Goal: Task Accomplishment & Management: Use online tool/utility

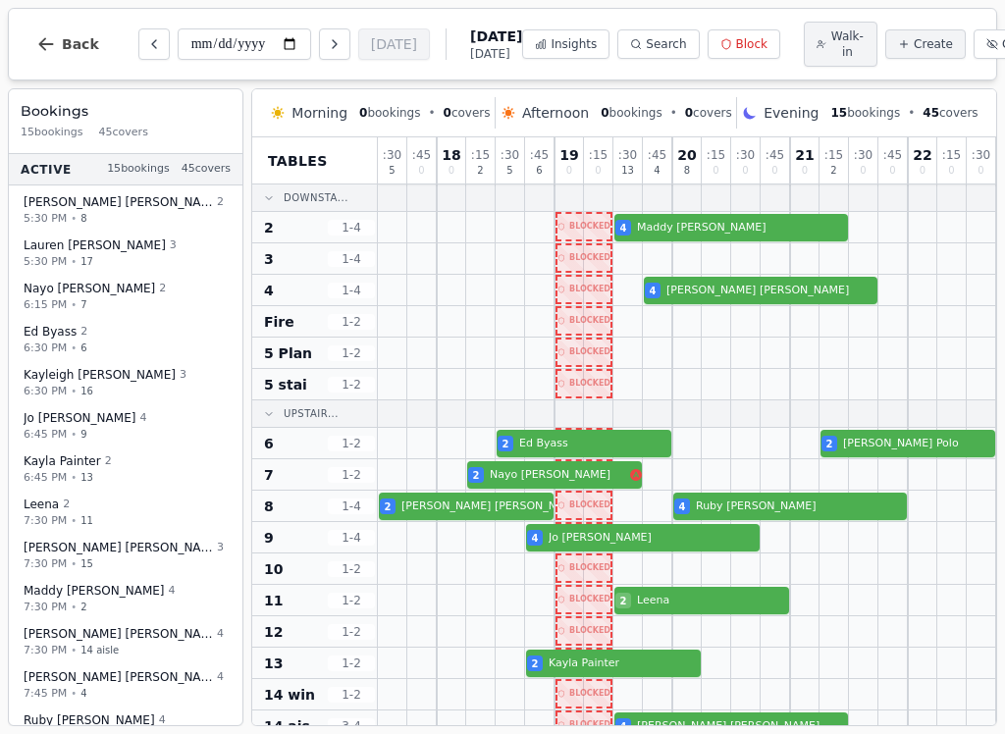
click at [966, 383] on div at bounding box center [952, 384] width 29 height 30
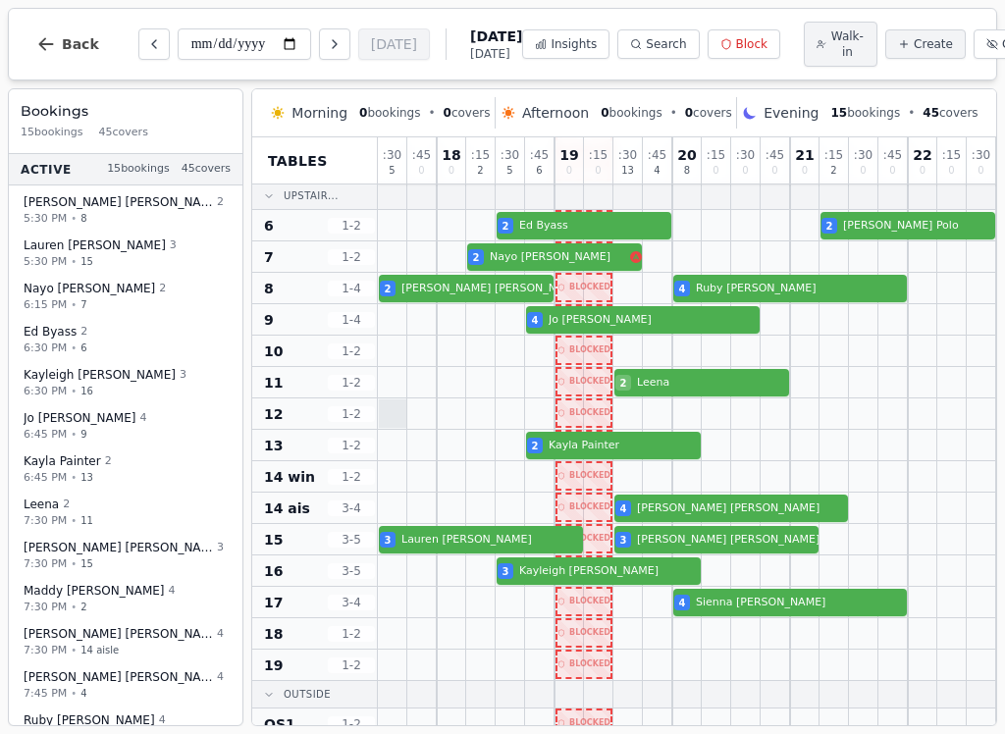
click at [396, 424] on div at bounding box center [393, 414] width 28 height 28
click at [398, 414] on div at bounding box center [392, 414] width 29 height 30
click at [831, 50] on span "Walk-in" at bounding box center [848, 43] width 34 height 31
select select "****"
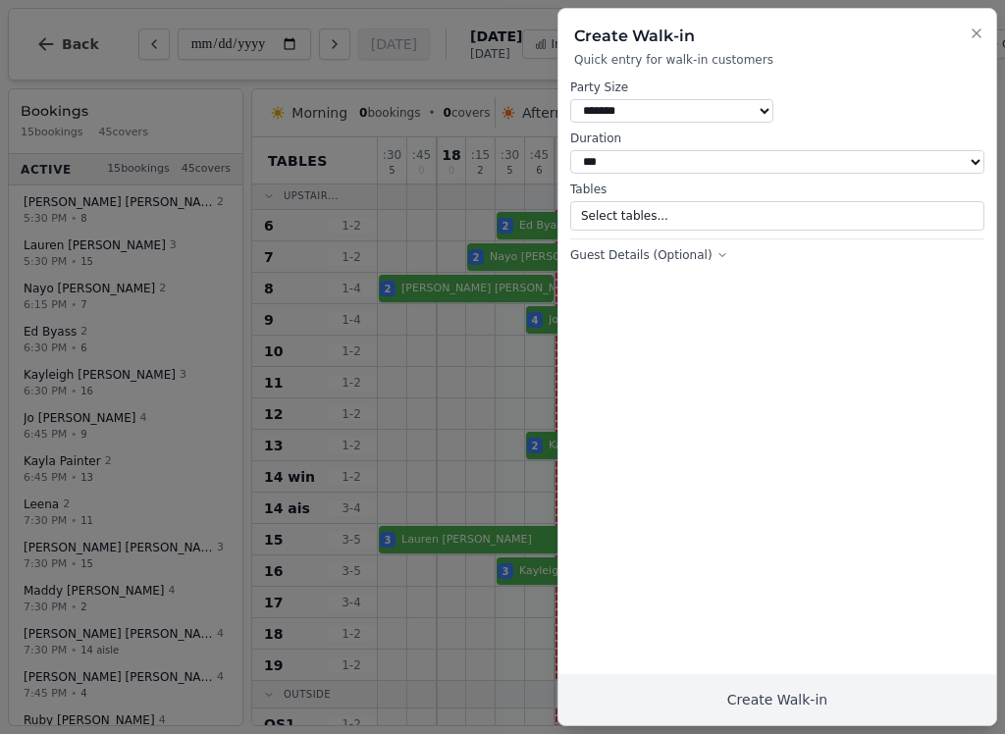
select select "*"
click at [932, 202] on button "Select tables..." at bounding box center [777, 215] width 414 height 29
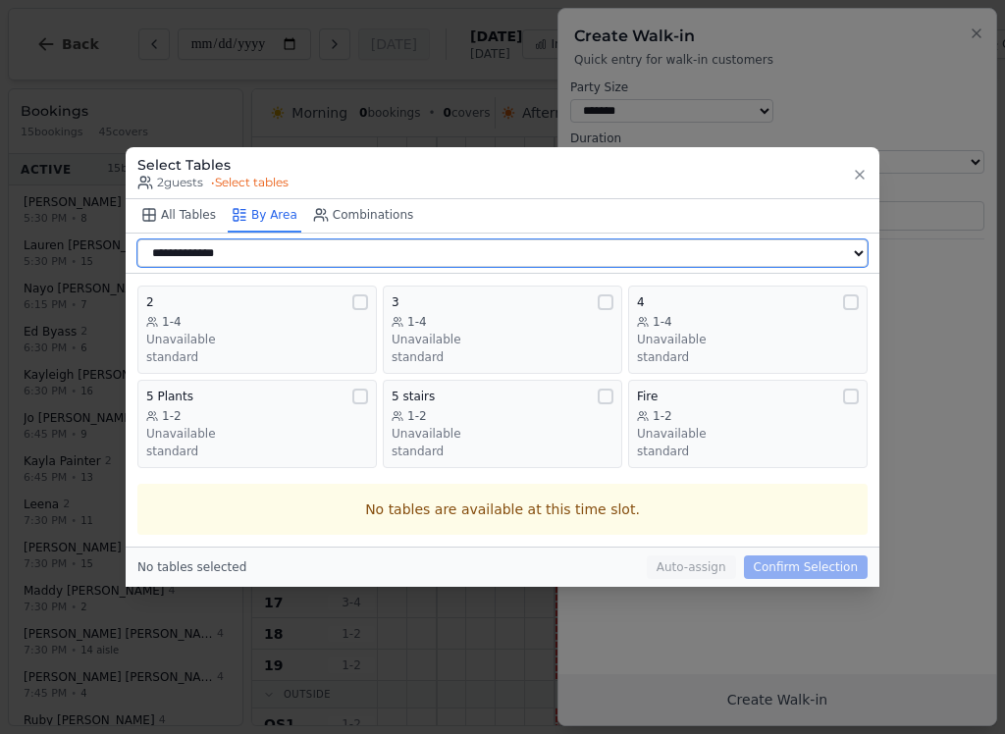
click at [840, 251] on select "**********" at bounding box center [502, 253] width 731 height 27
select select "**********"
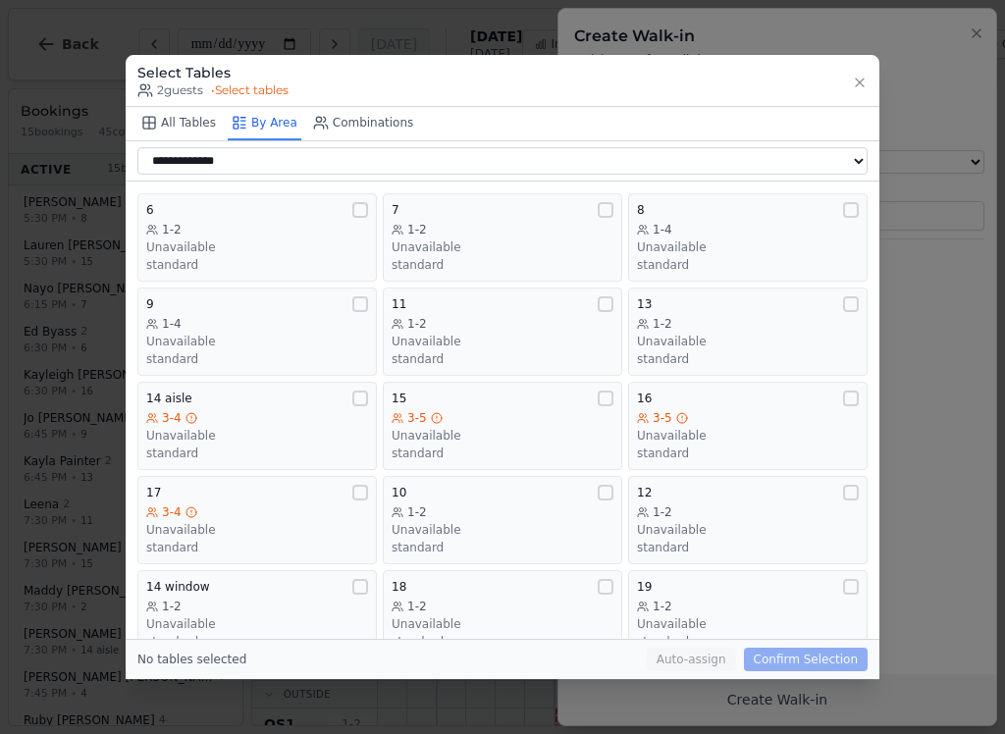
click at [761, 316] on div "1-2" at bounding box center [748, 324] width 222 height 16
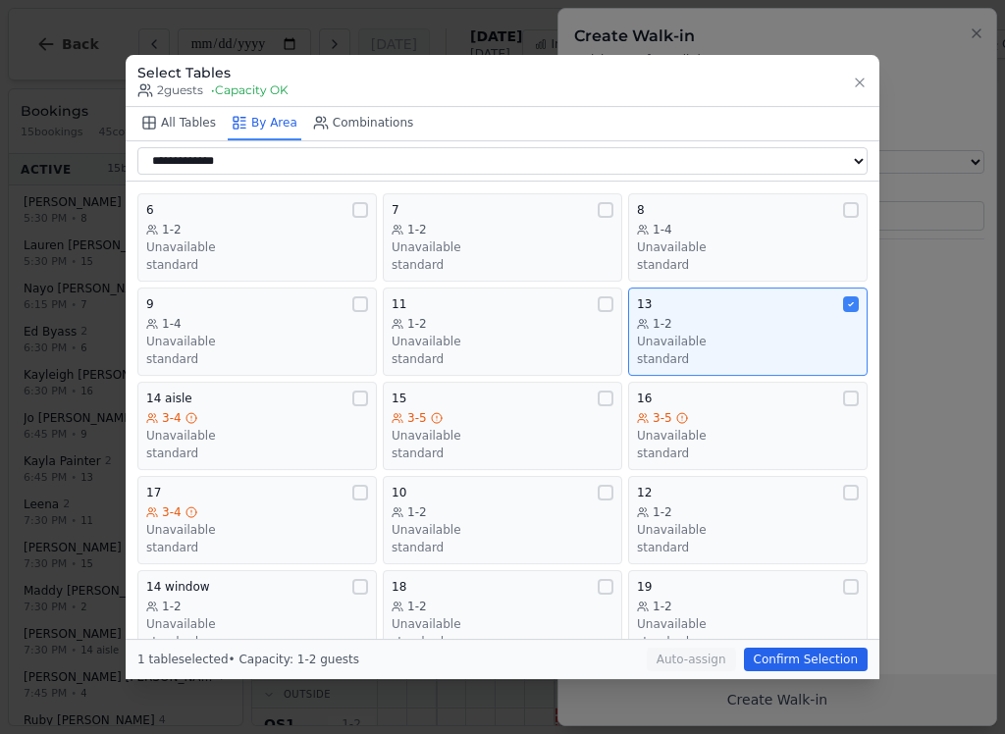
click at [800, 336] on div "Unavailable" at bounding box center [748, 342] width 222 height 16
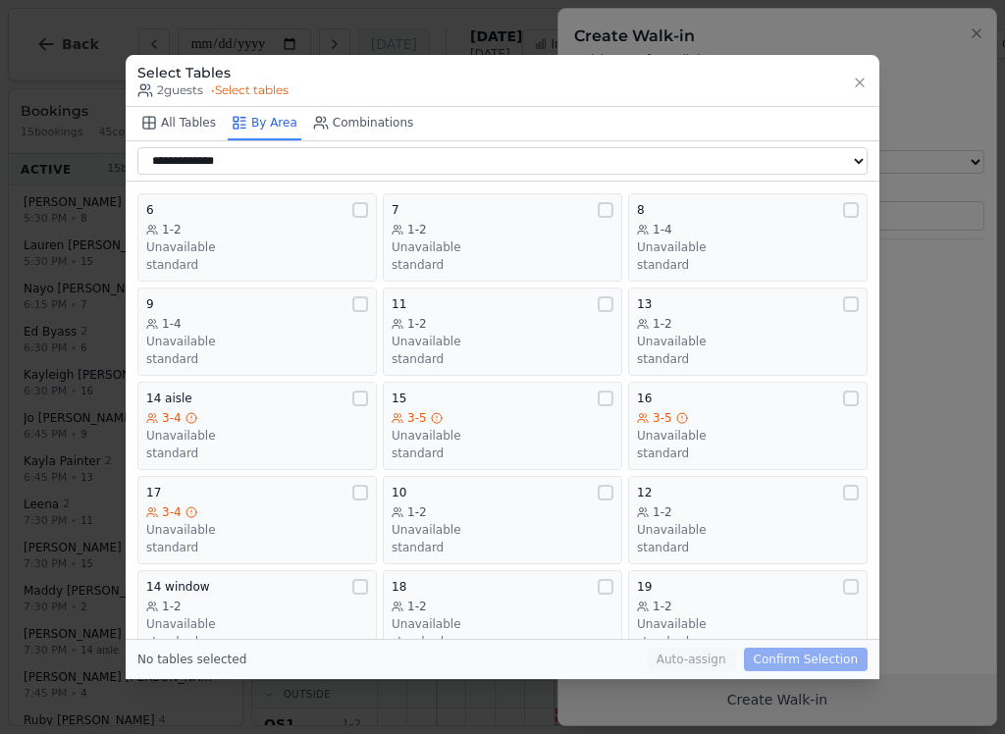
click at [750, 522] on div "Unavailable" at bounding box center [748, 530] width 222 height 16
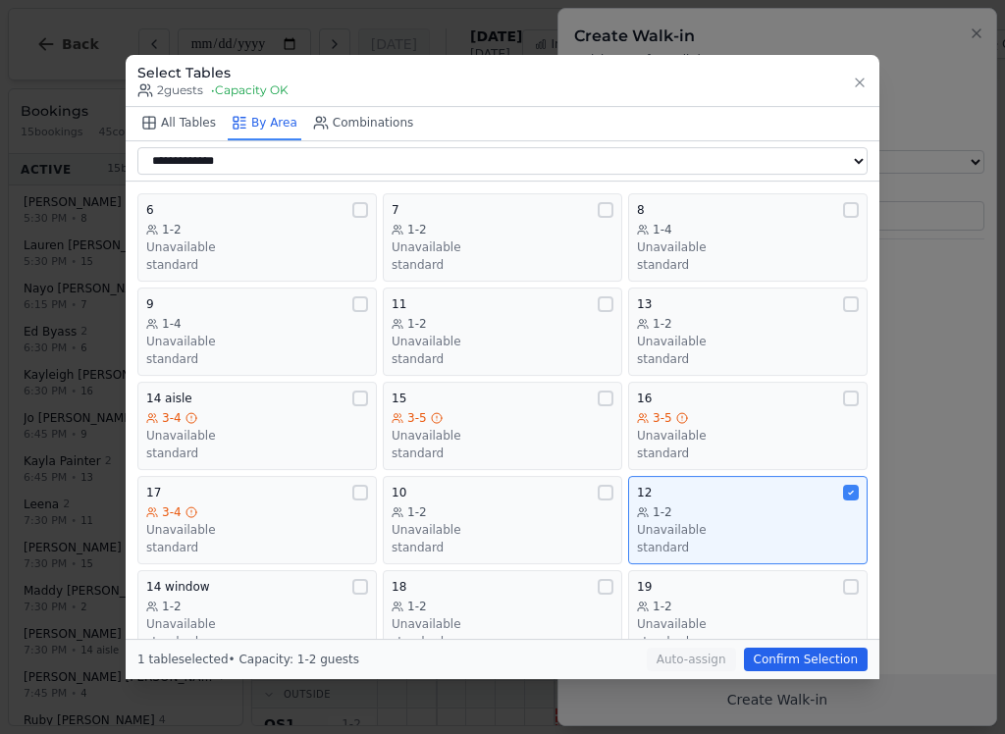
click at [818, 668] on button "Confirm Selection" at bounding box center [806, 660] width 124 height 24
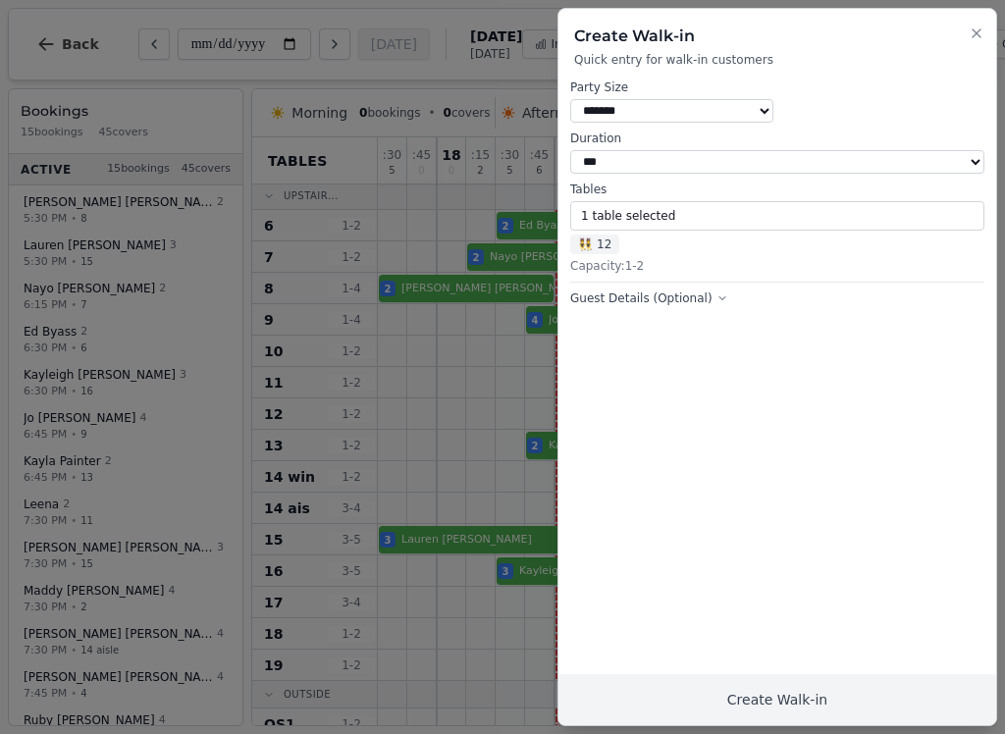
click at [839, 696] on button "Create Walk-in" at bounding box center [778, 700] width 438 height 51
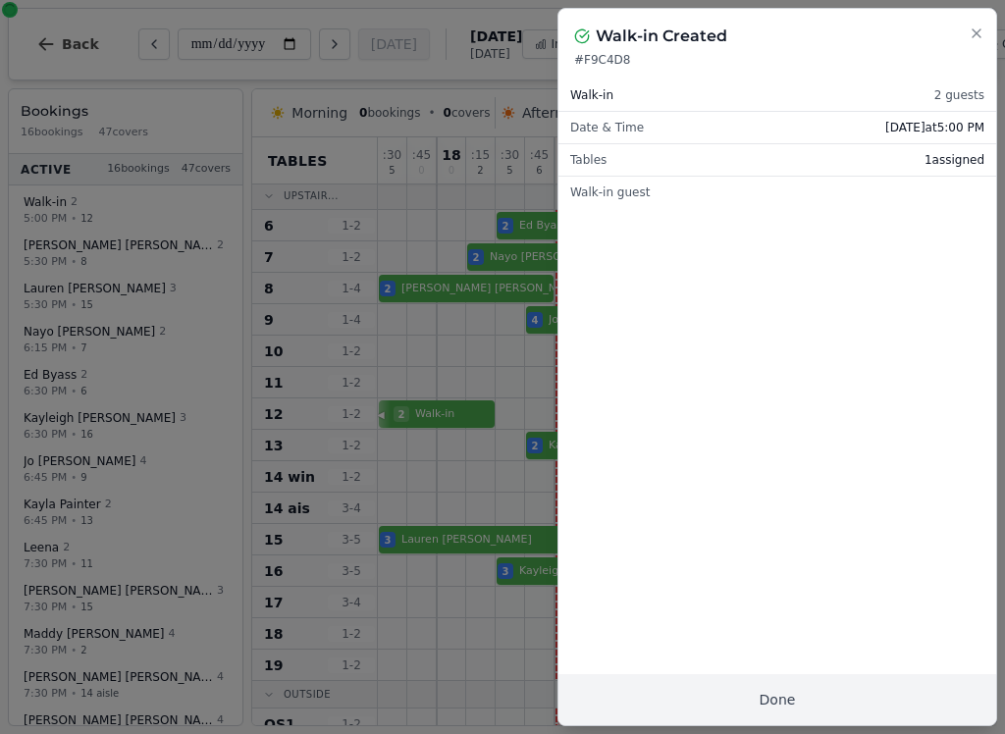
click at [855, 697] on button "Done" at bounding box center [778, 700] width 438 height 51
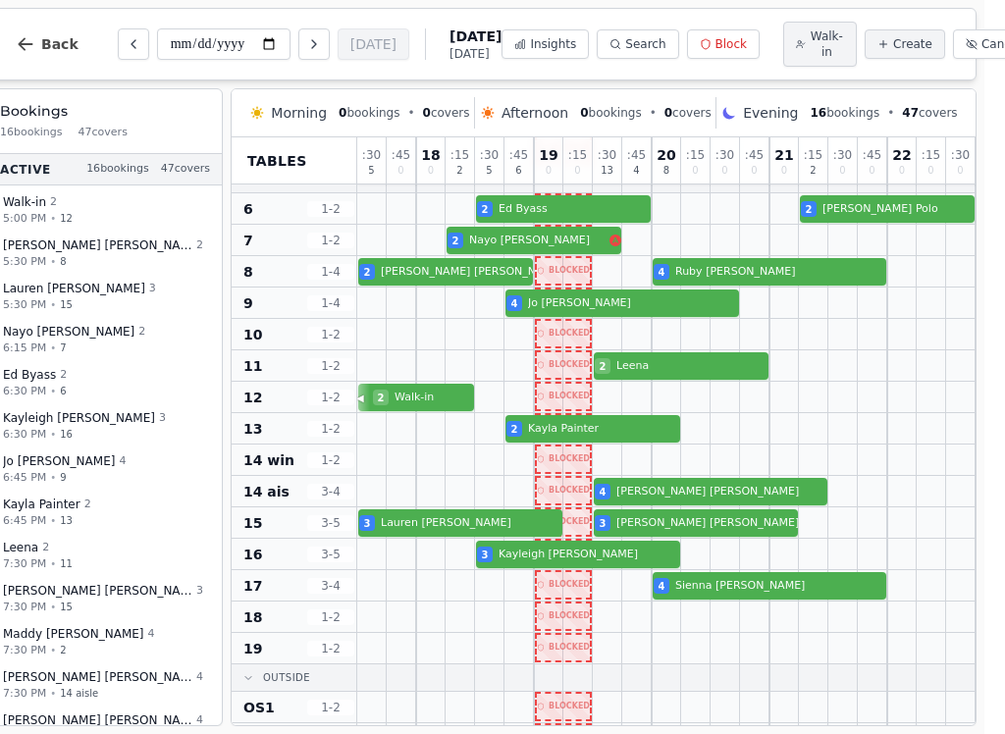
scroll to position [234, 0]
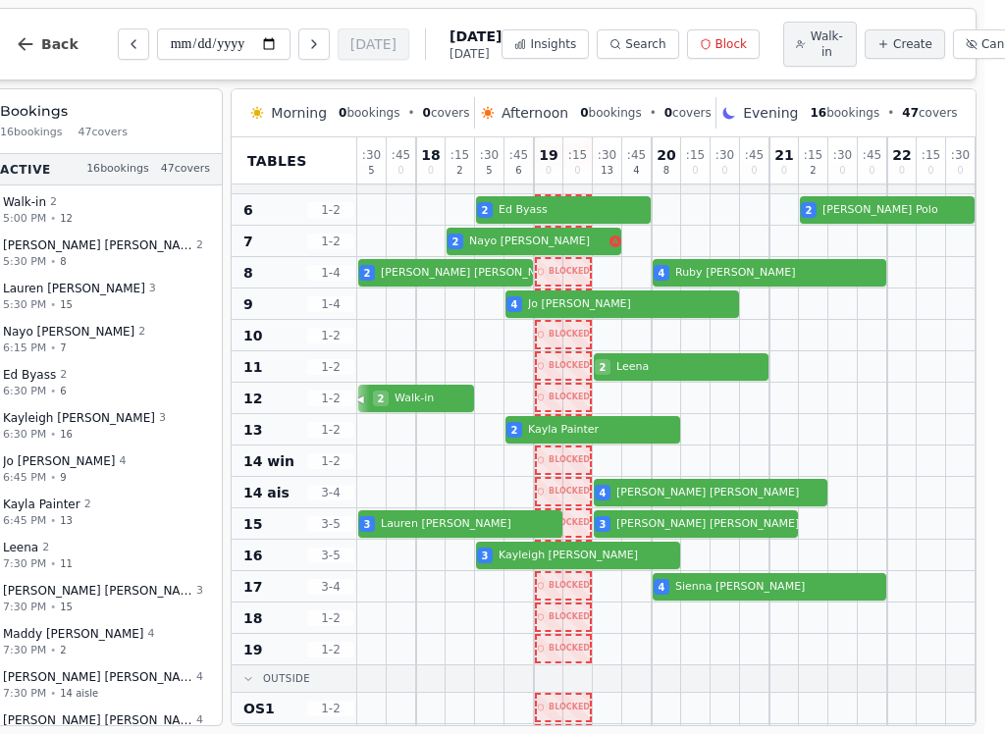
click at [810, 38] on span "Walk-in" at bounding box center [827, 43] width 34 height 31
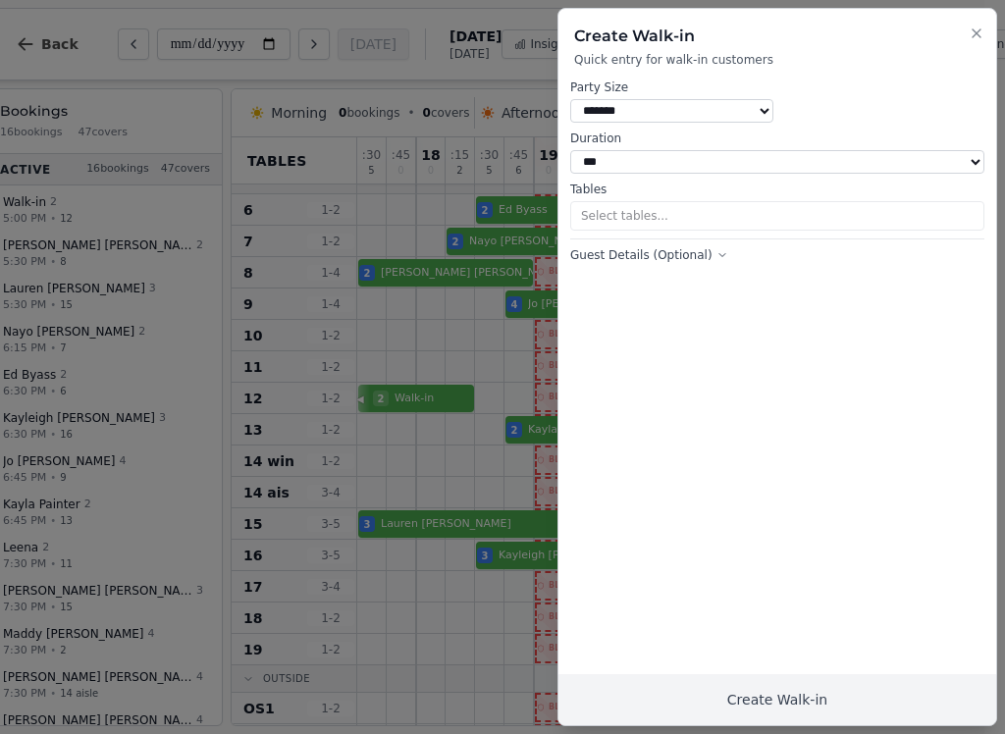
select select "****"
select select "*"
click at [907, 218] on button "Select tables..." at bounding box center [777, 215] width 414 height 29
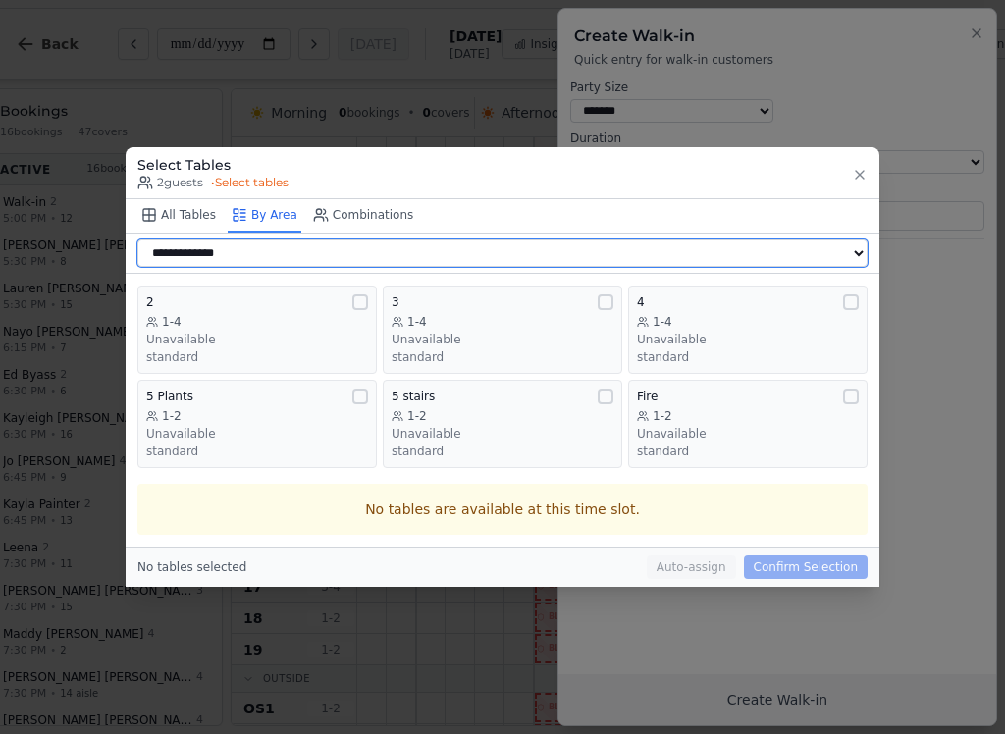
click at [794, 261] on select "**********" at bounding box center [502, 253] width 731 height 27
select select "**********"
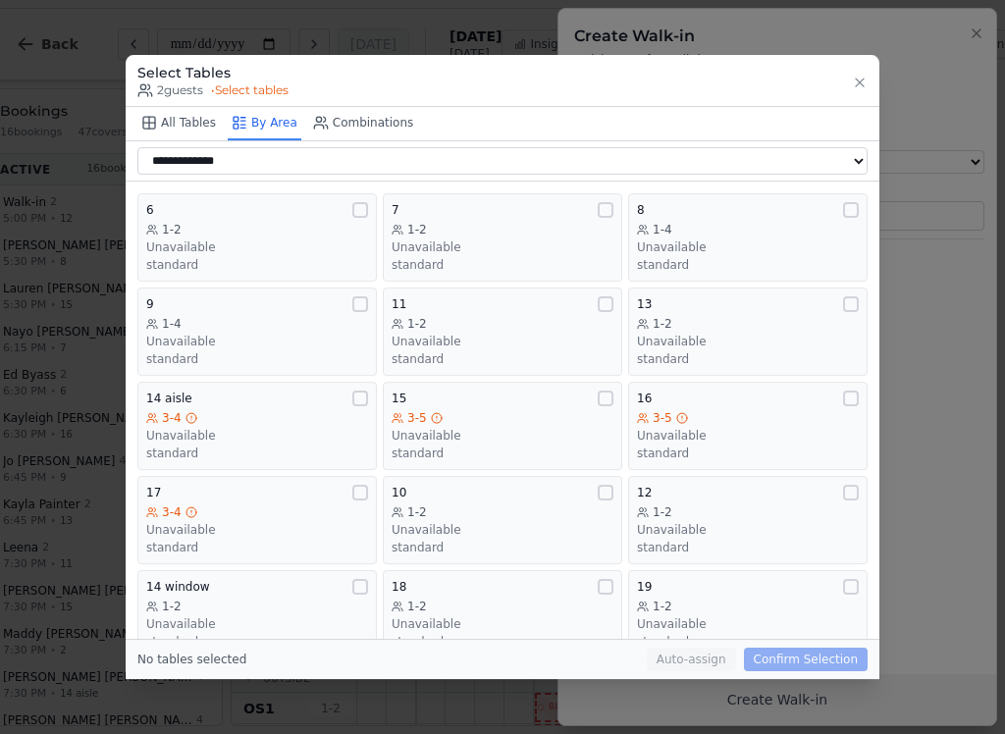
click at [573, 505] on div "1-2" at bounding box center [503, 513] width 222 height 16
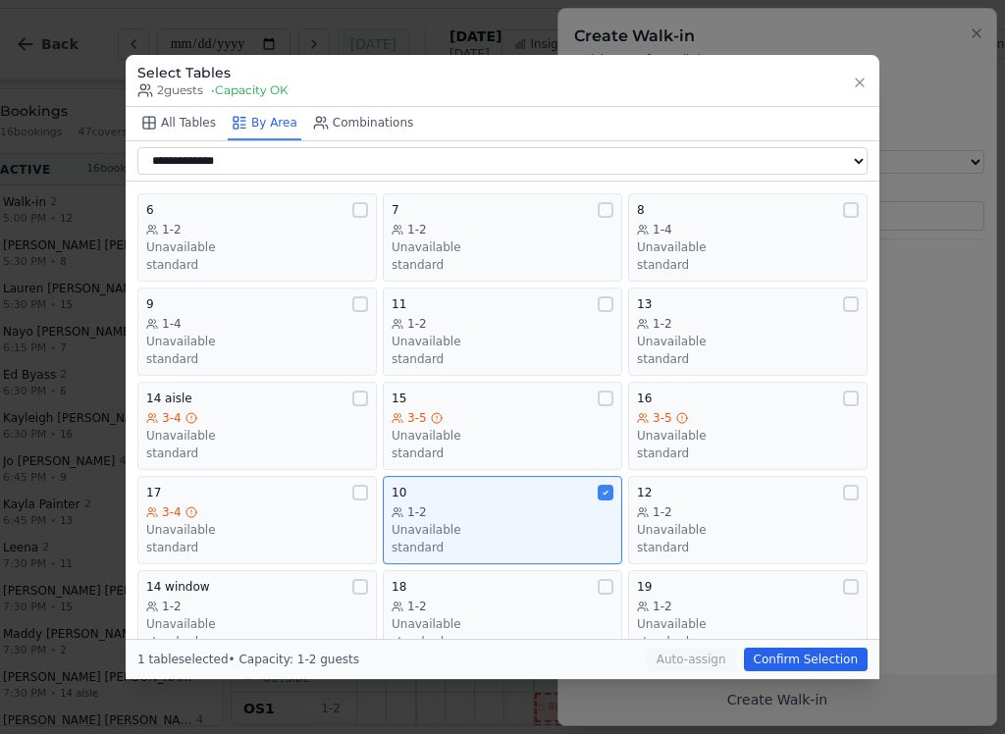
click at [833, 670] on button "Confirm Selection" at bounding box center [806, 660] width 124 height 24
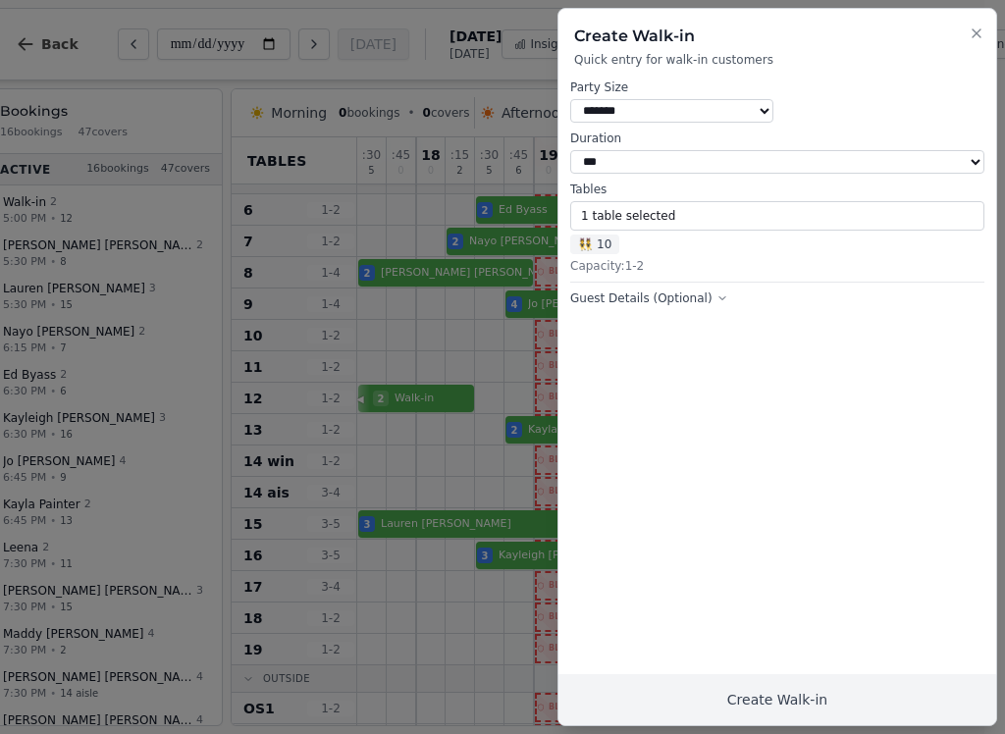
click at [919, 680] on button "Create Walk-in" at bounding box center [778, 700] width 438 height 51
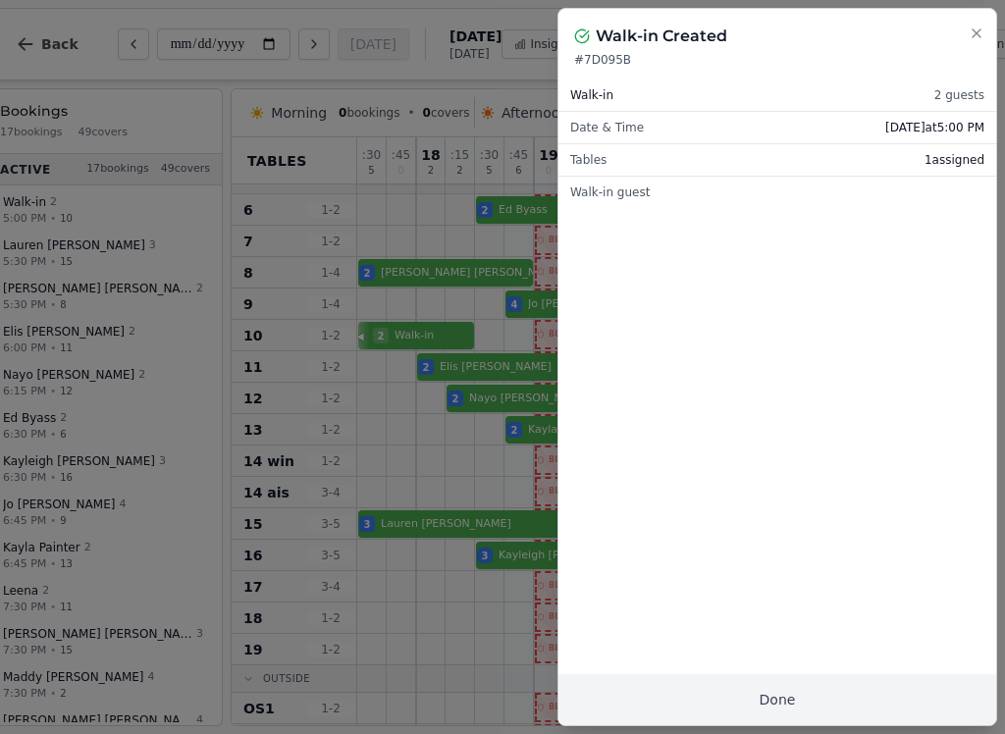
click at [982, 35] on icon "button" at bounding box center [977, 34] width 16 height 16
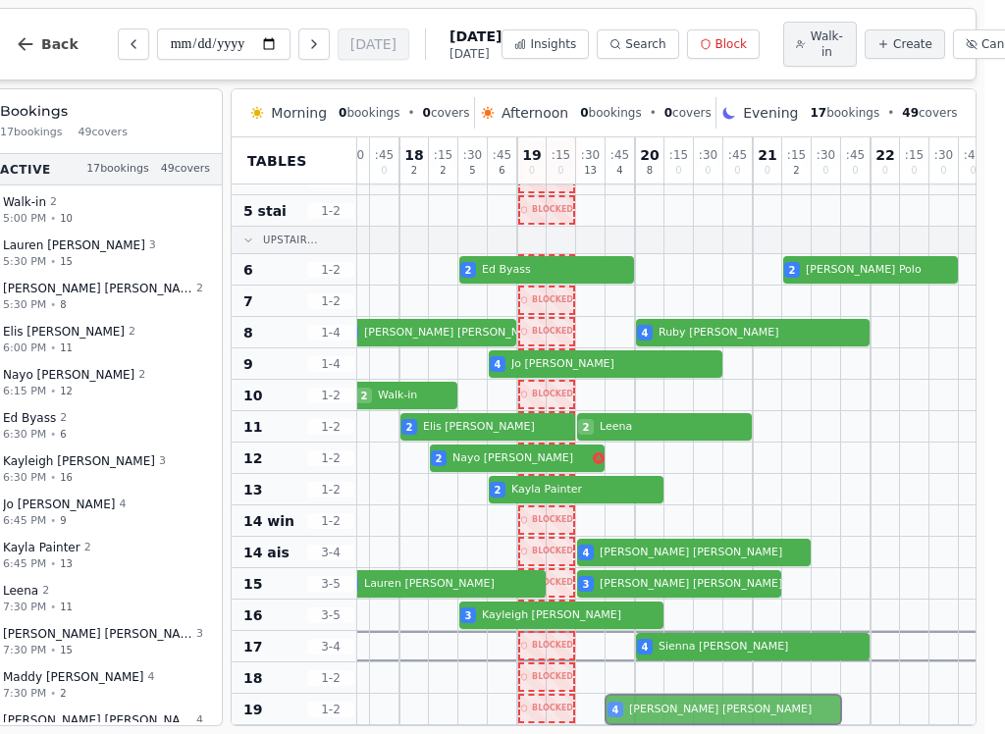
scroll to position [254, 17]
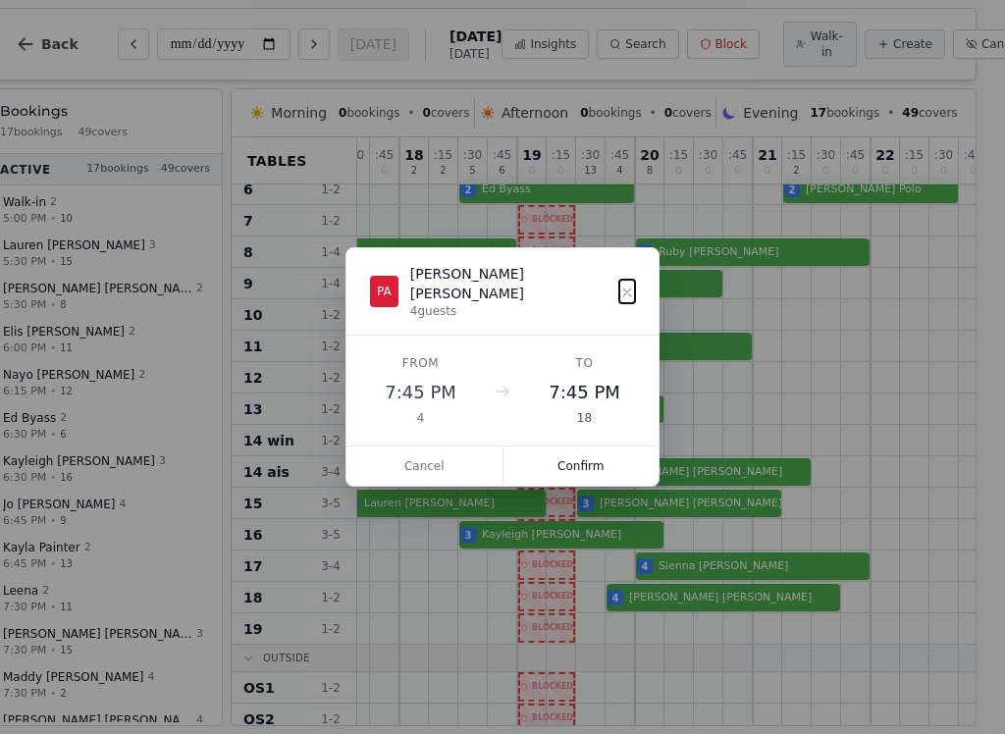
click at [582, 455] on button "Confirm" at bounding box center [582, 466] width 156 height 39
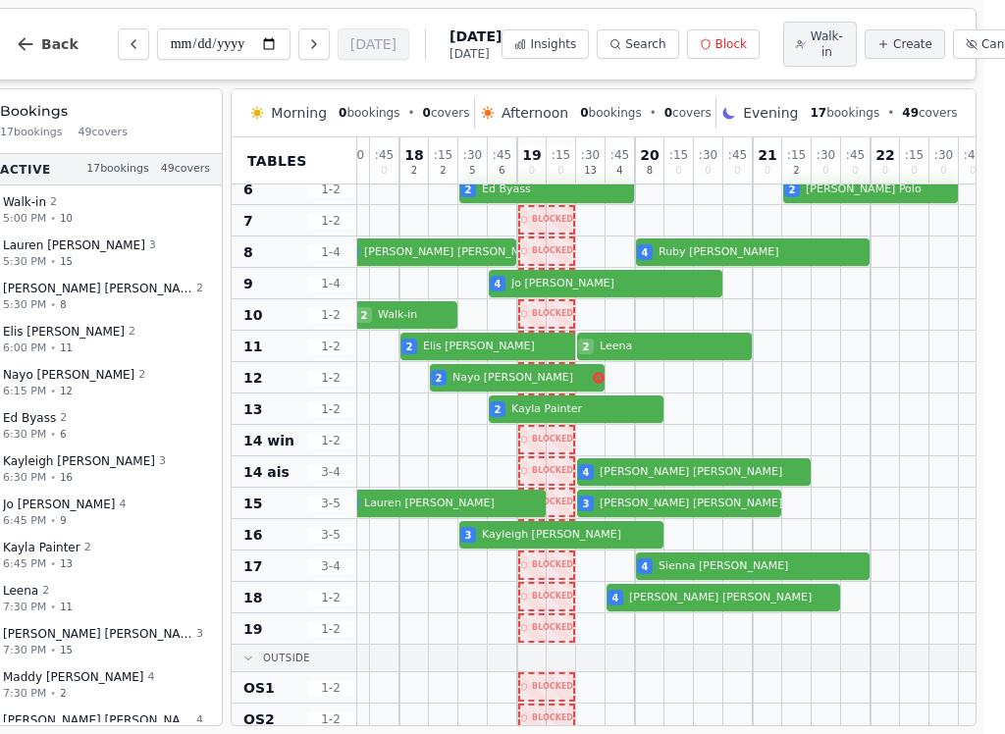
select select "****"
select select "*"
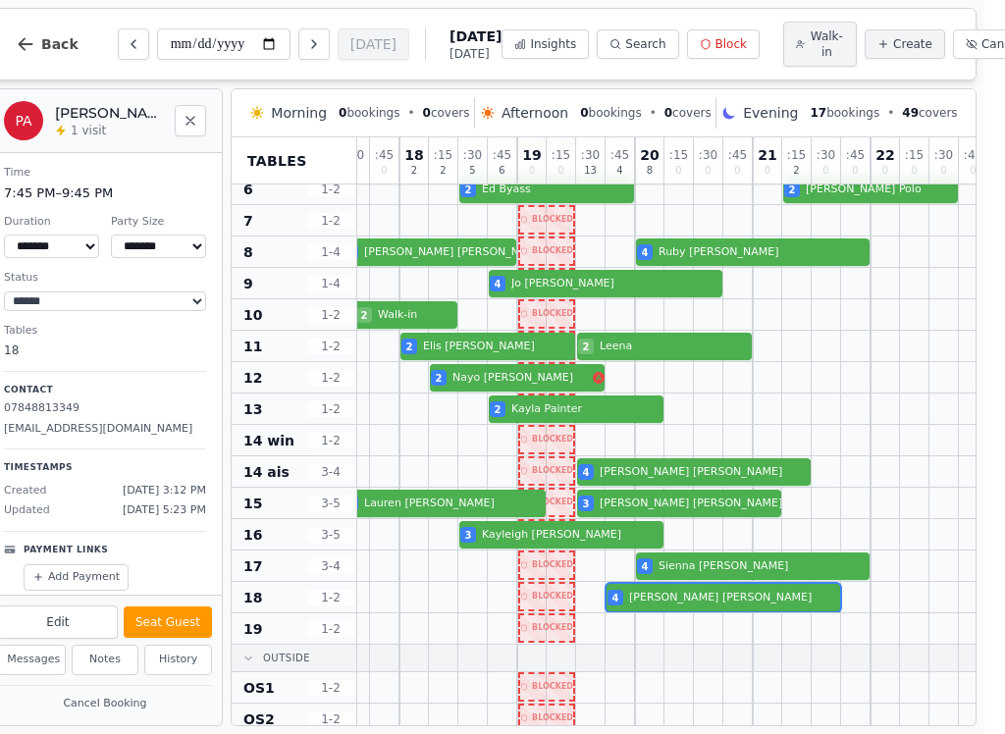
click at [90, 620] on button "Edit" at bounding box center [58, 622] width 120 height 33
select select "*"
select select "****"
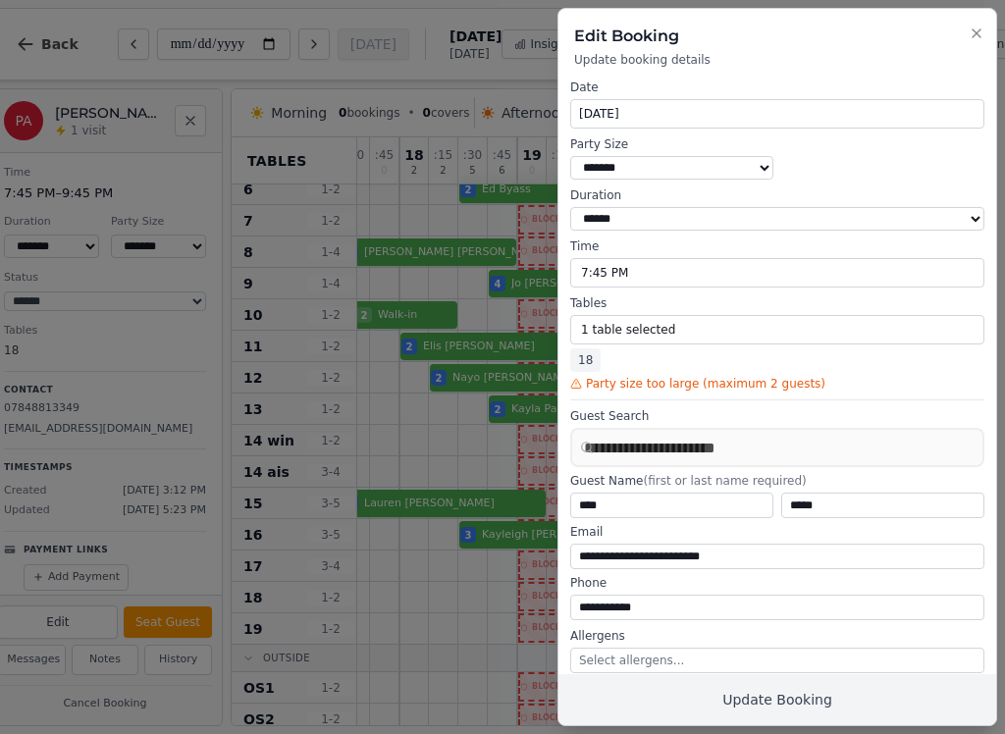
click at [703, 327] on button "1 table selected" at bounding box center [777, 329] width 414 height 29
select select "**********"
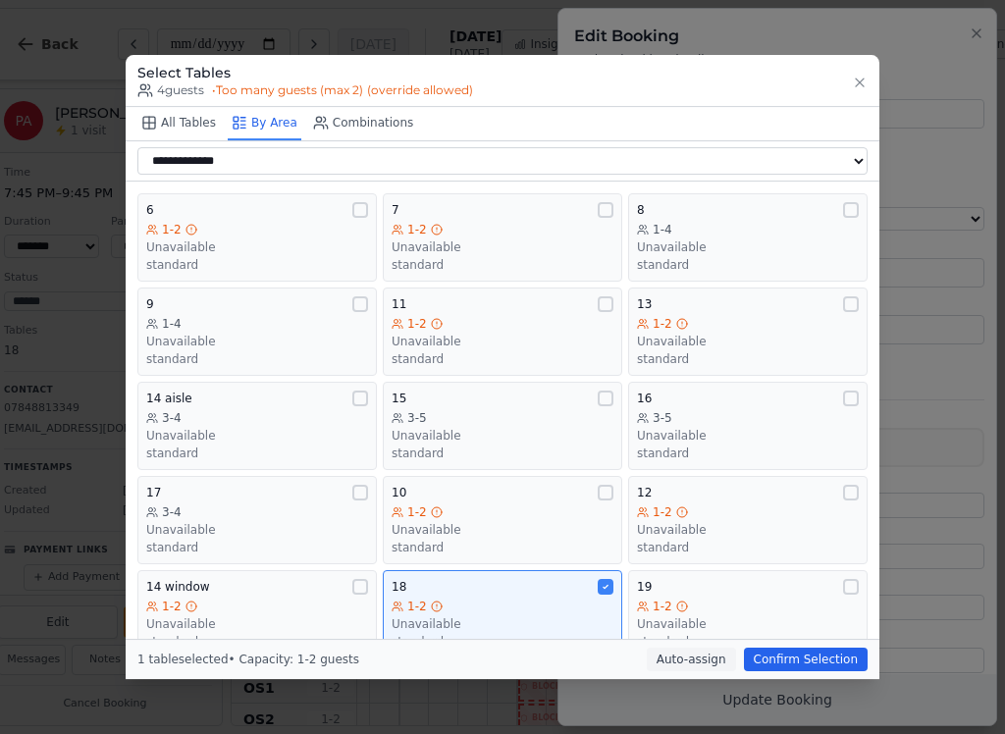
click at [768, 602] on div "1-2" at bounding box center [748, 607] width 222 height 16
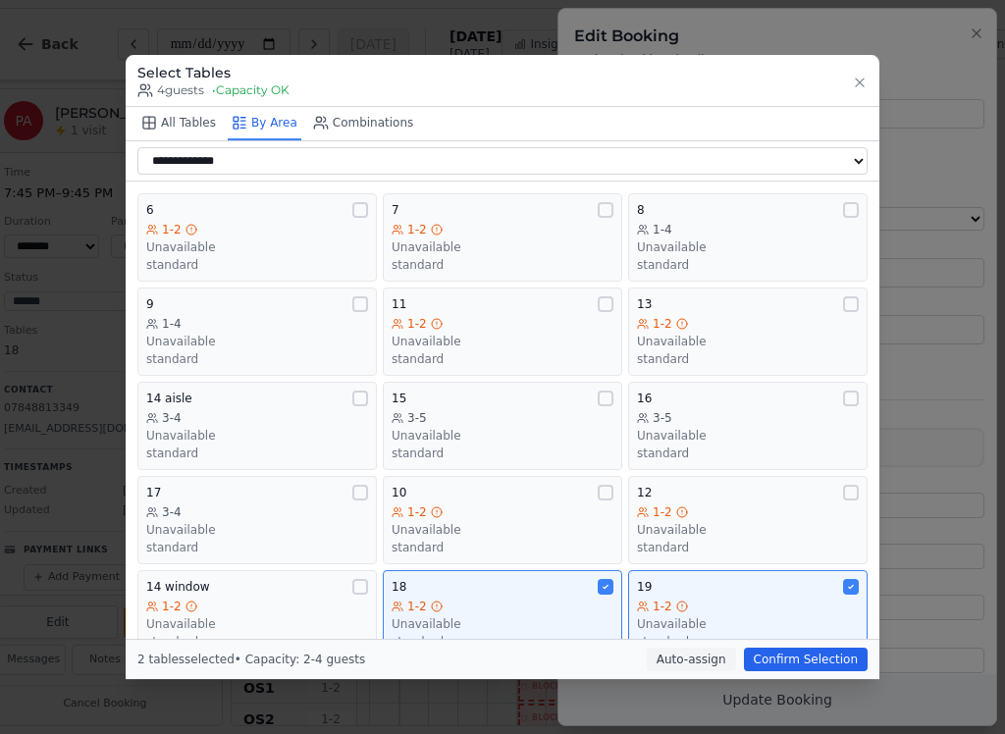
click at [810, 657] on button "Confirm Selection" at bounding box center [806, 660] width 124 height 24
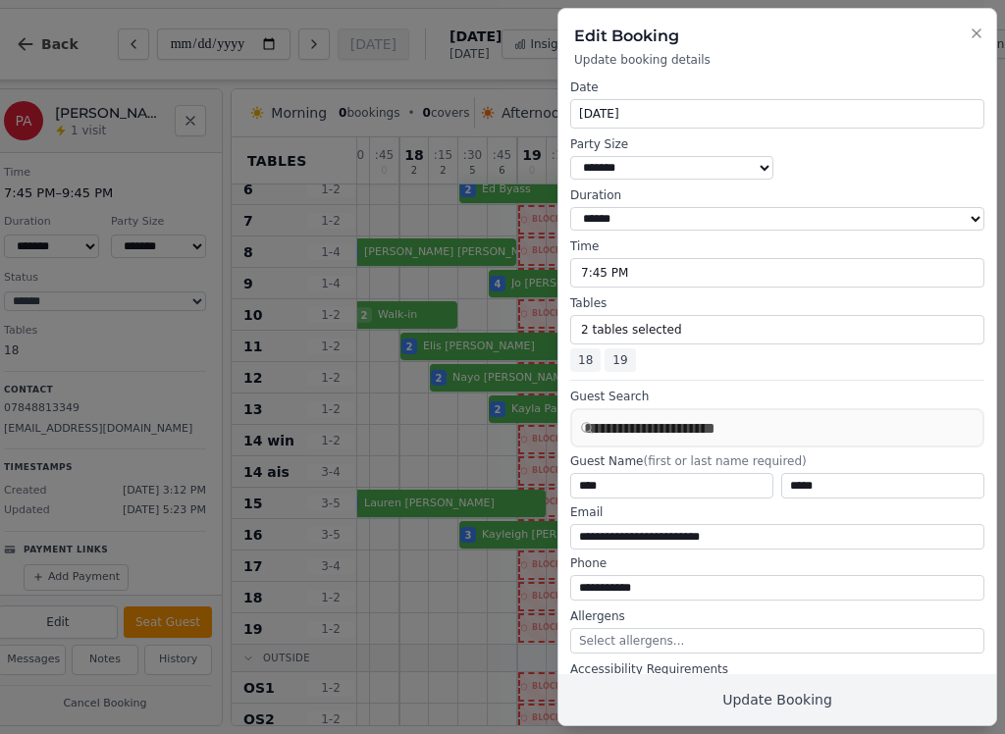
click at [771, 700] on button "Update Booking" at bounding box center [778, 700] width 438 height 51
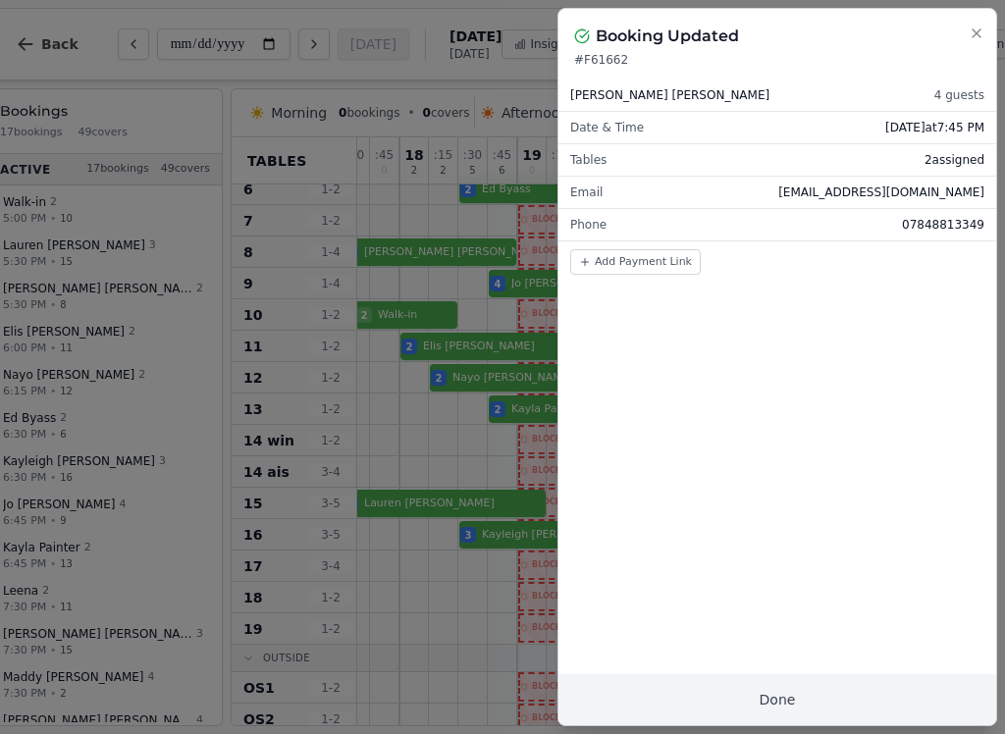
click at [789, 707] on button "Done" at bounding box center [778, 700] width 438 height 51
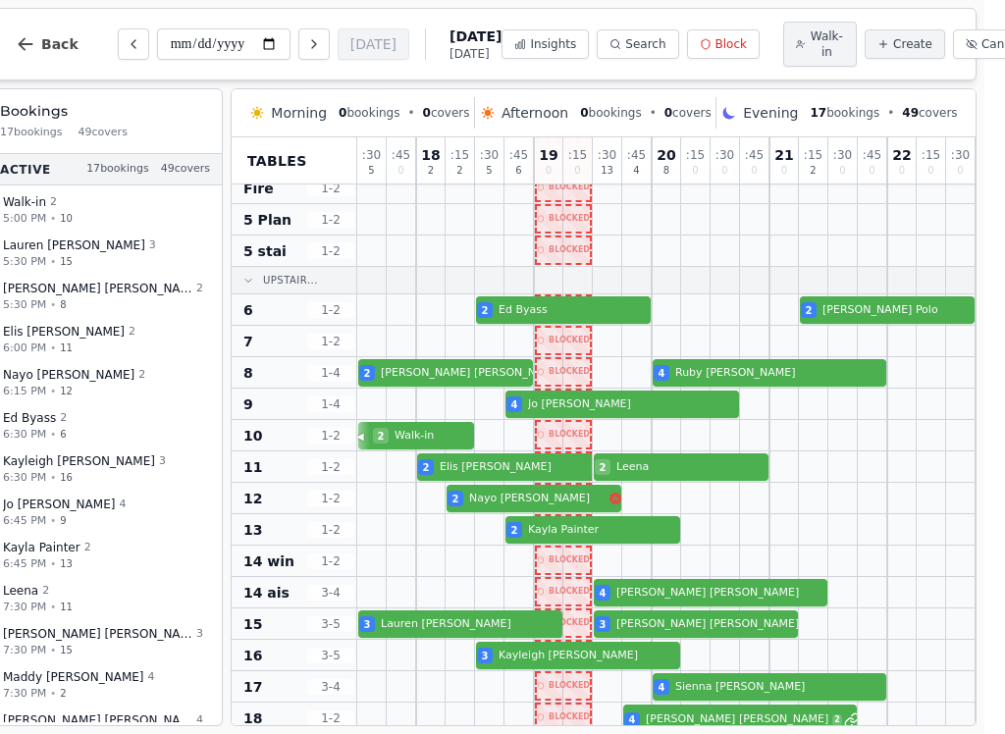
scroll to position [133, 0]
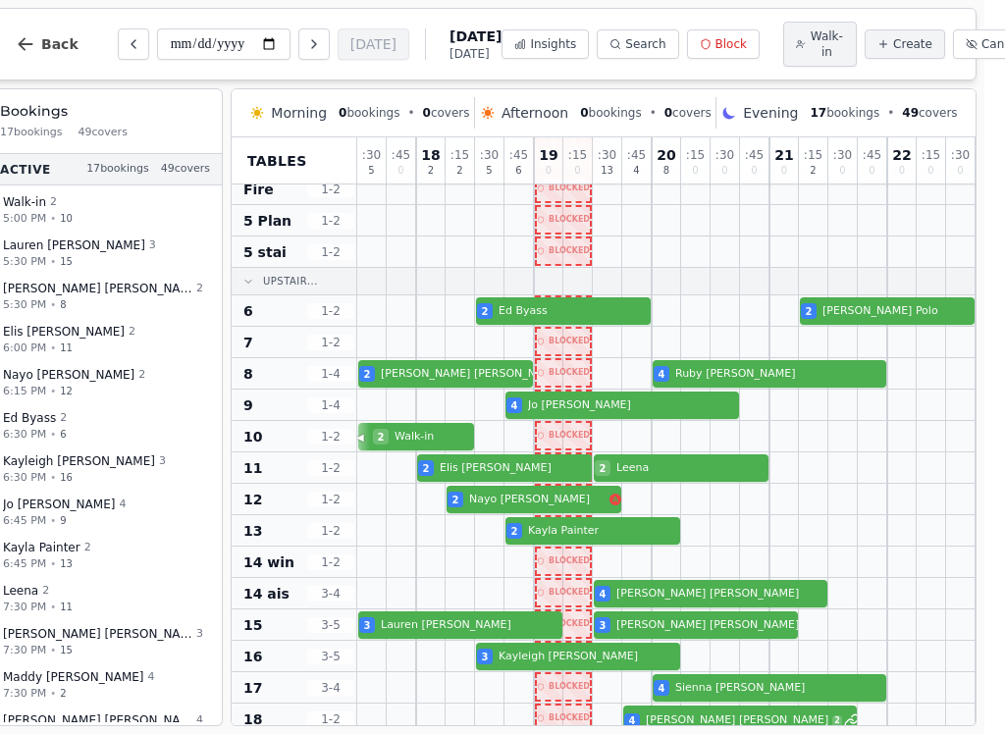
click at [810, 51] on span "Walk-in" at bounding box center [827, 43] width 34 height 31
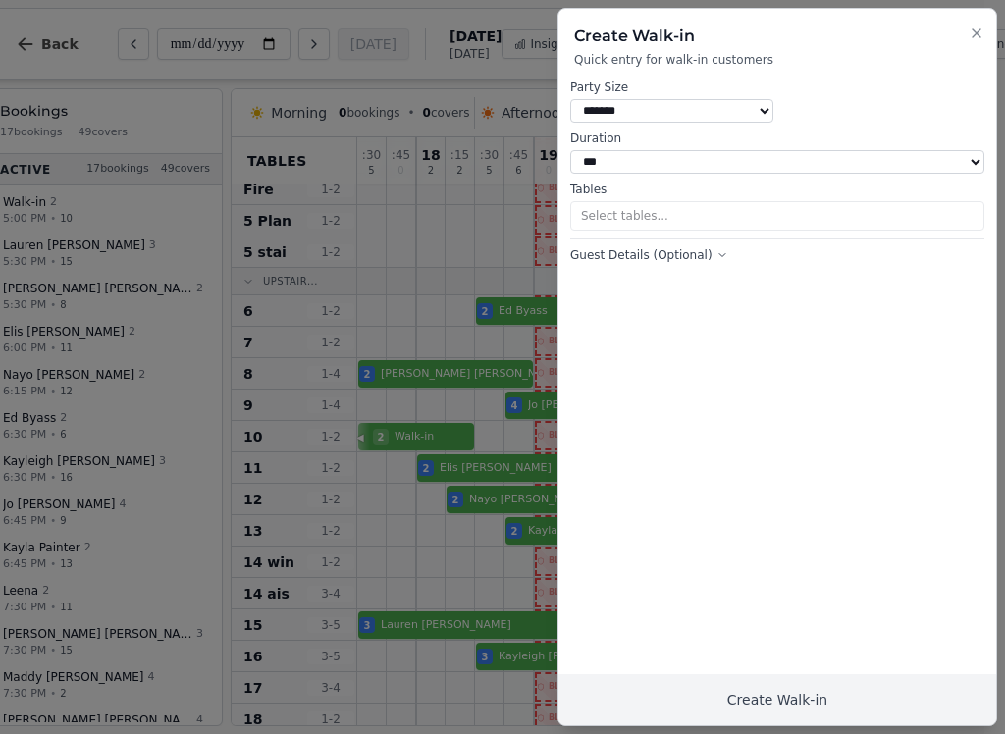
select select "****"
click at [780, 688] on button "Create Walk-in" at bounding box center [778, 700] width 438 height 51
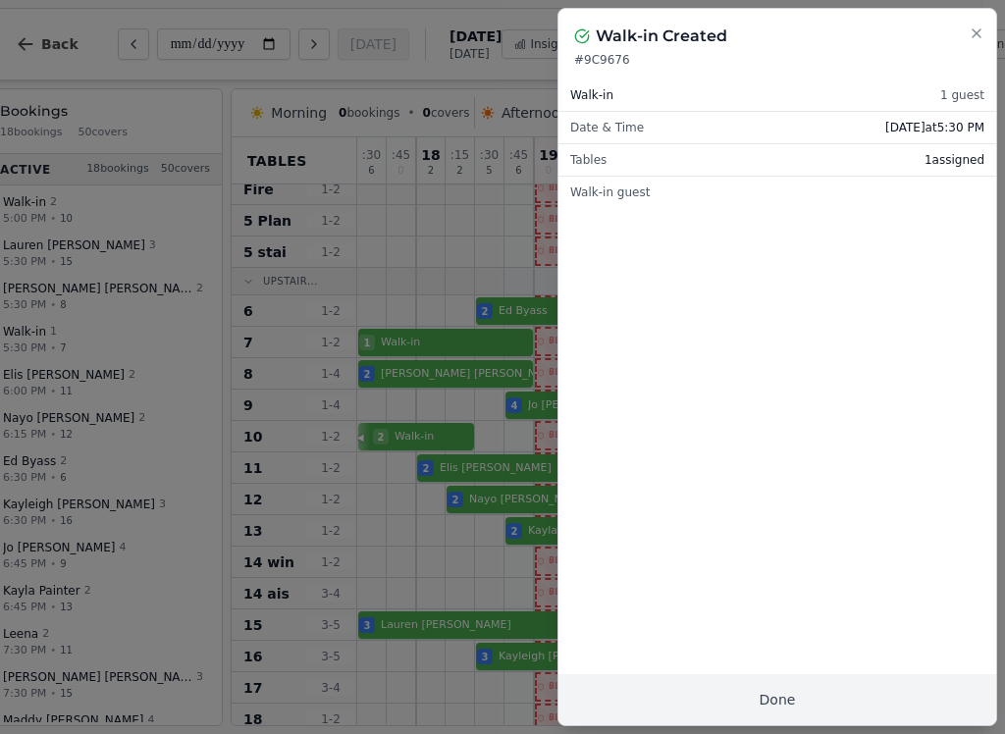
click at [795, 700] on button "Done" at bounding box center [778, 700] width 438 height 51
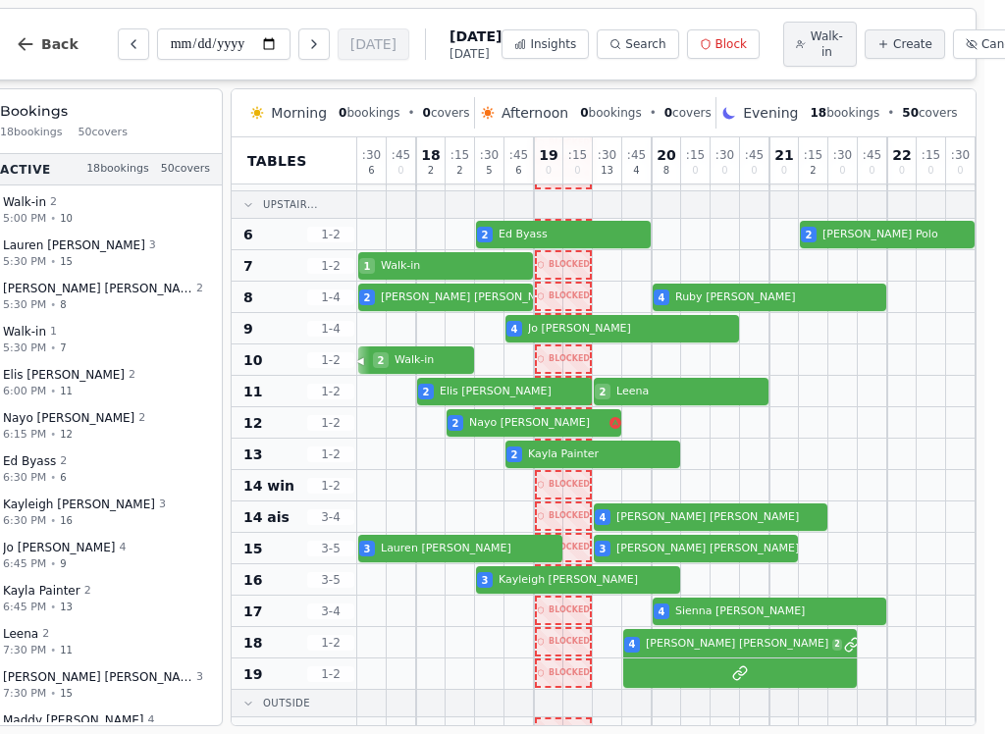
scroll to position [210, 1]
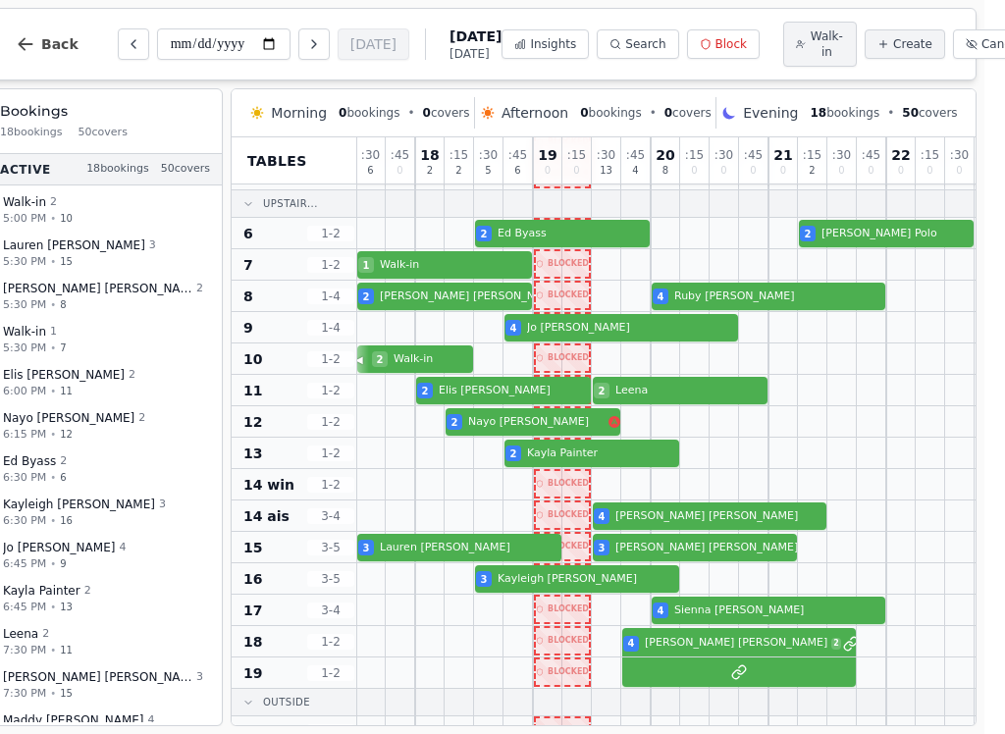
select select "****"
select select "*"
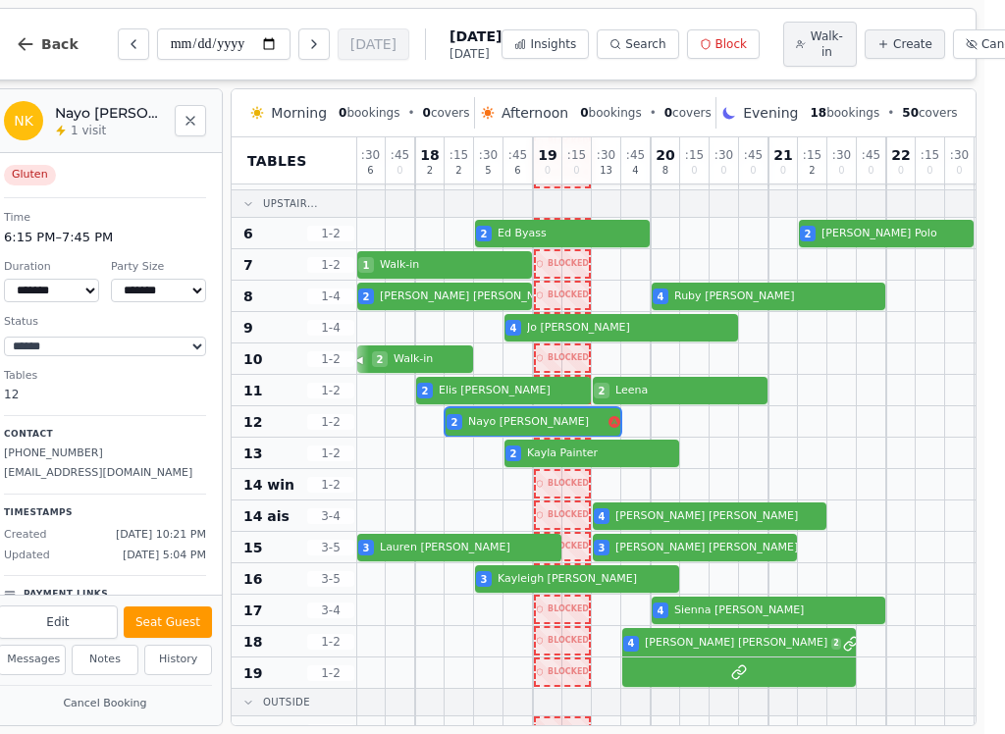
click at [175, 623] on button "Seat Guest" at bounding box center [168, 622] width 88 height 31
select select "******"
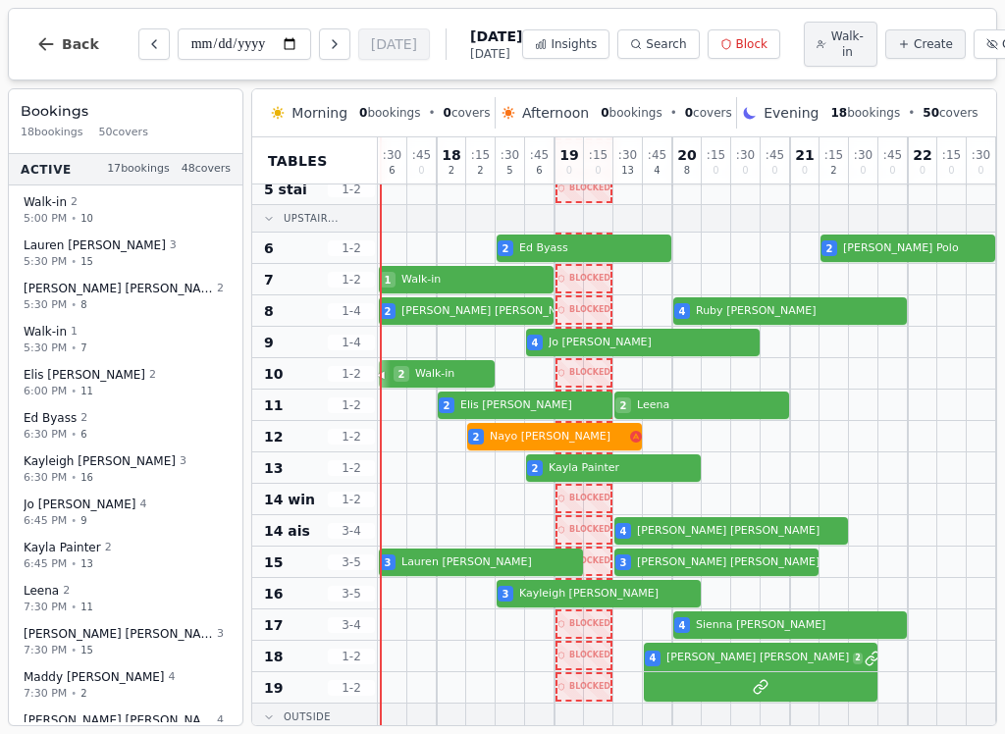
scroll to position [197, 0]
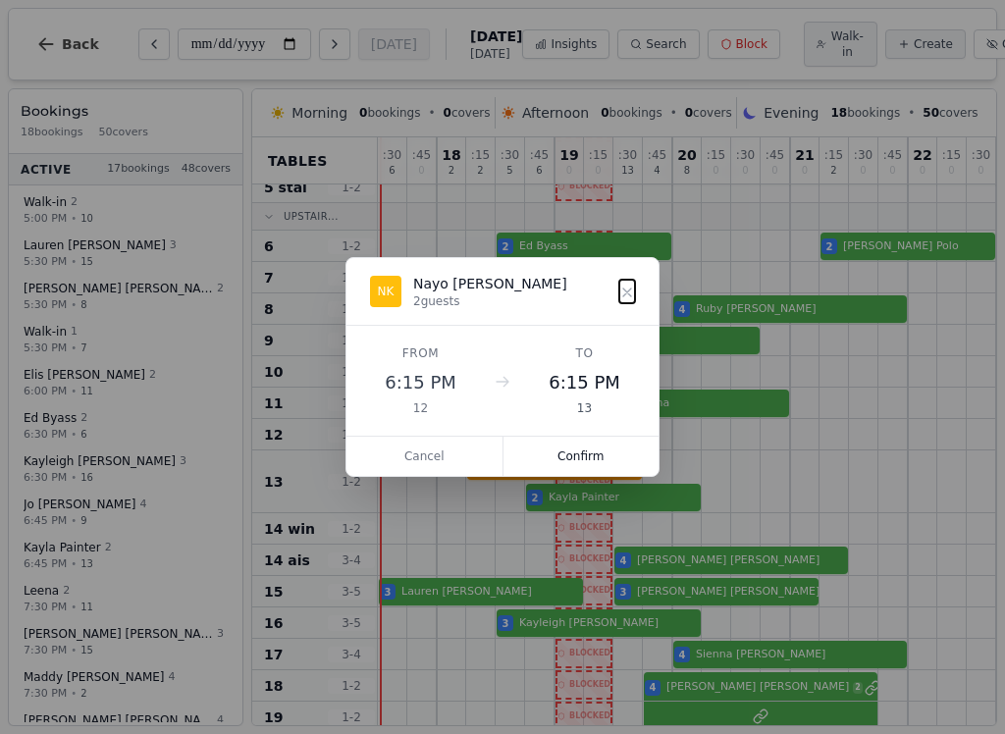
click at [604, 455] on button "Confirm" at bounding box center [582, 456] width 156 height 39
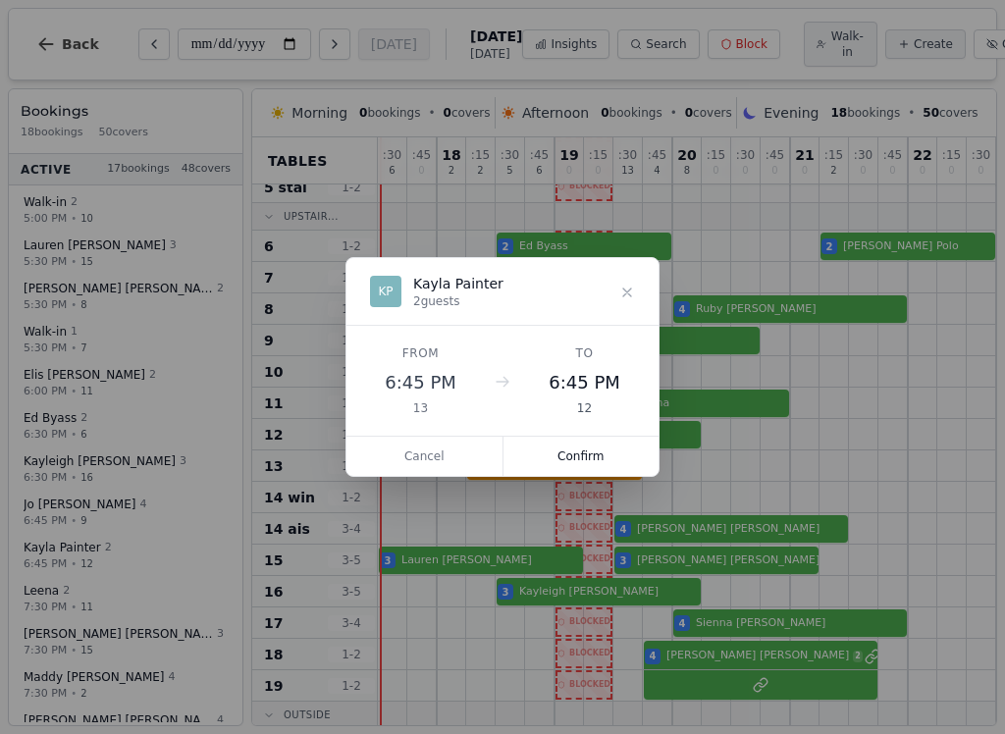
click at [607, 456] on button "Confirm" at bounding box center [582, 456] width 156 height 39
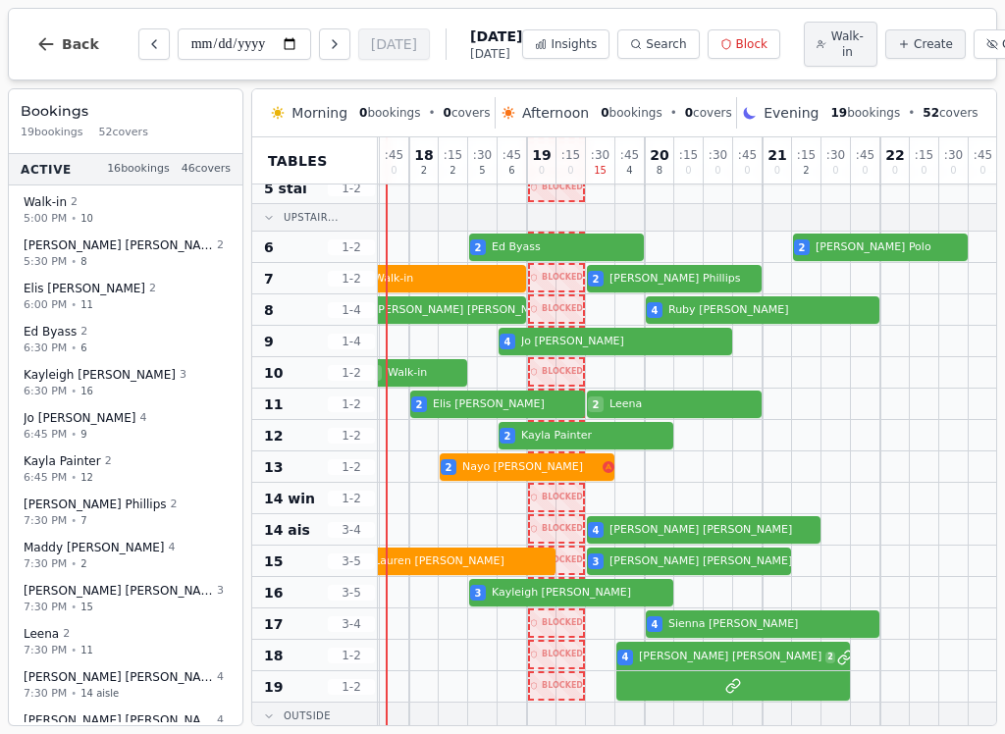
scroll to position [194, 25]
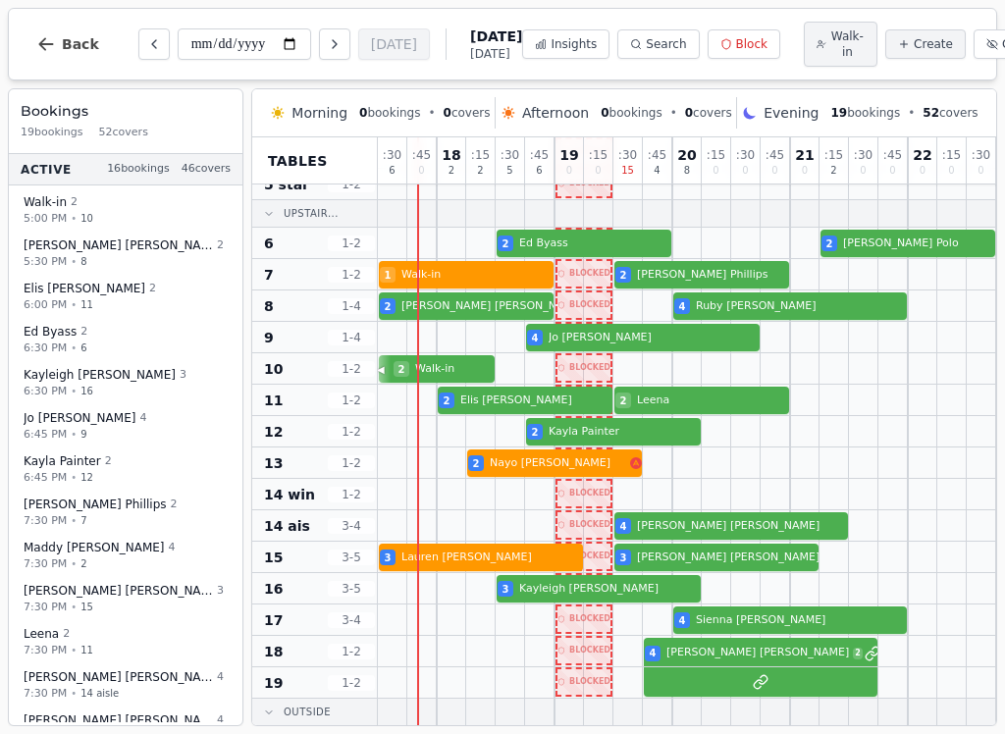
scroll to position [201, 0]
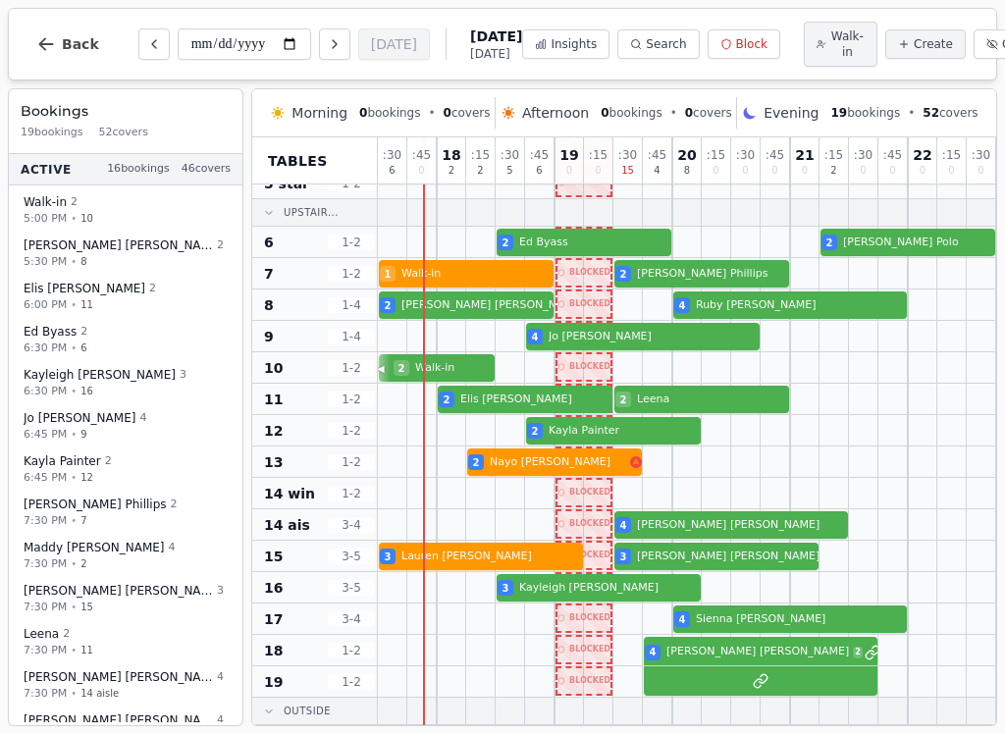
select select "****"
select select "*"
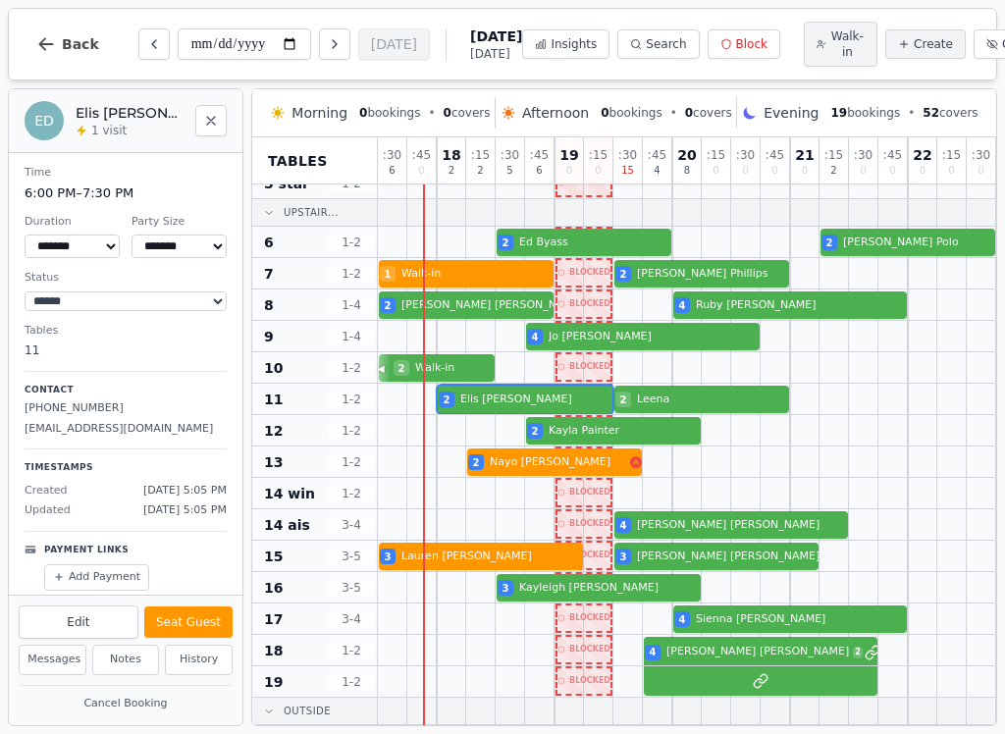
click at [217, 618] on button "Seat Guest" at bounding box center [188, 622] width 88 height 31
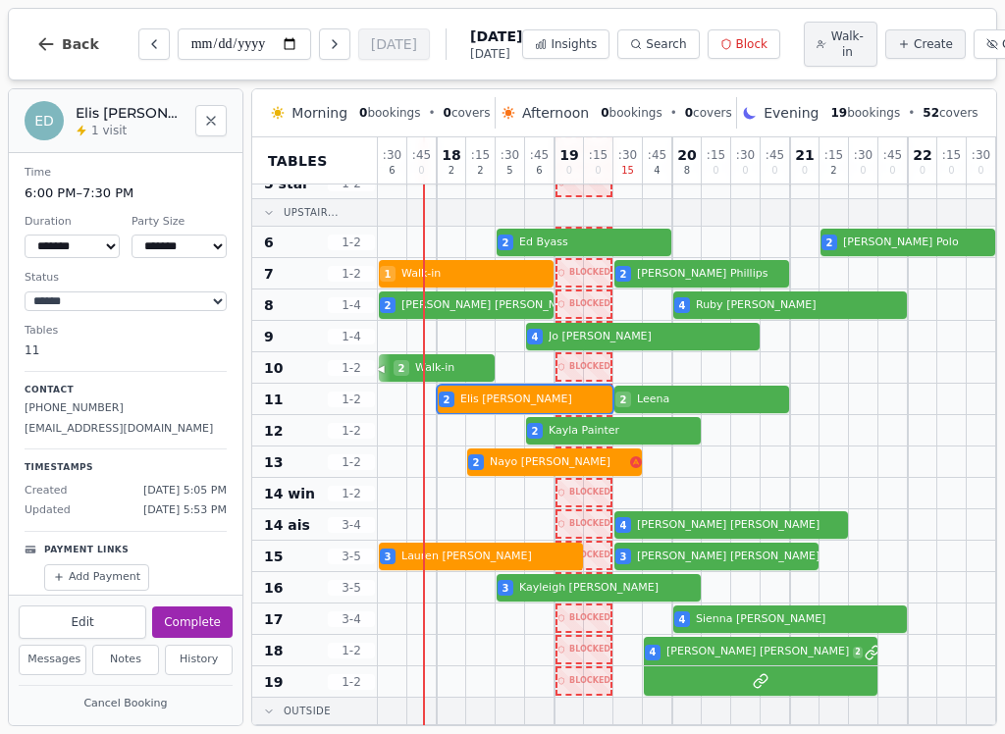
click at [197, 621] on button "Complete" at bounding box center [192, 622] width 81 height 31
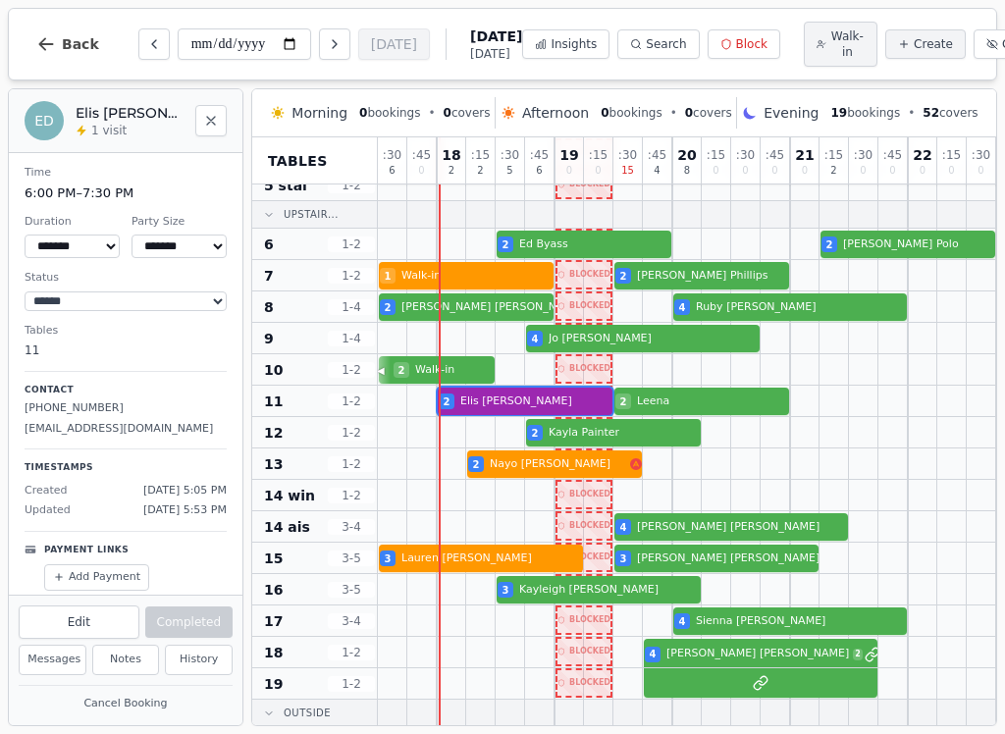
scroll to position [198, 0]
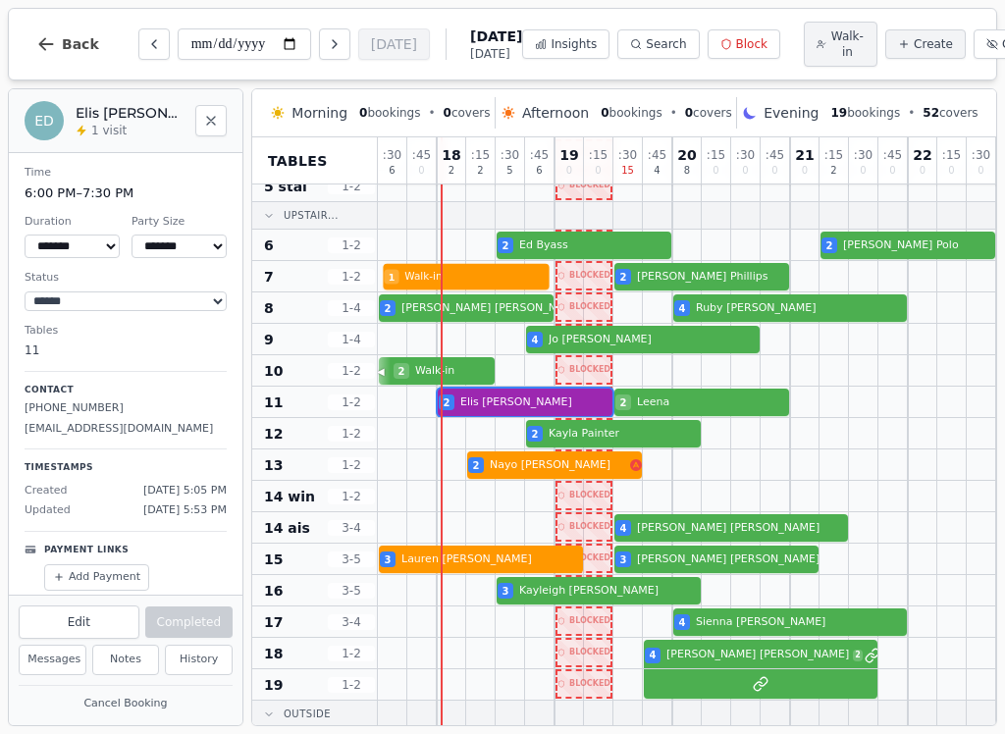
click at [461, 281] on div "1 Walk-in 2 Scott Phillips" at bounding box center [717, 276] width 678 height 31
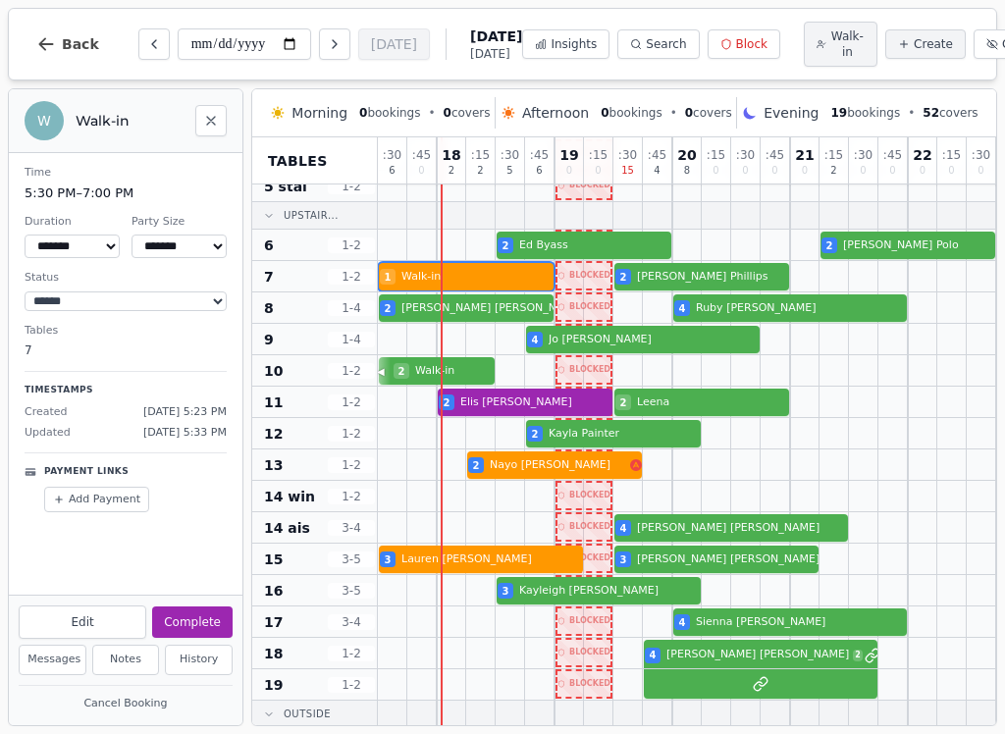
click at [198, 625] on button "Complete" at bounding box center [192, 622] width 81 height 31
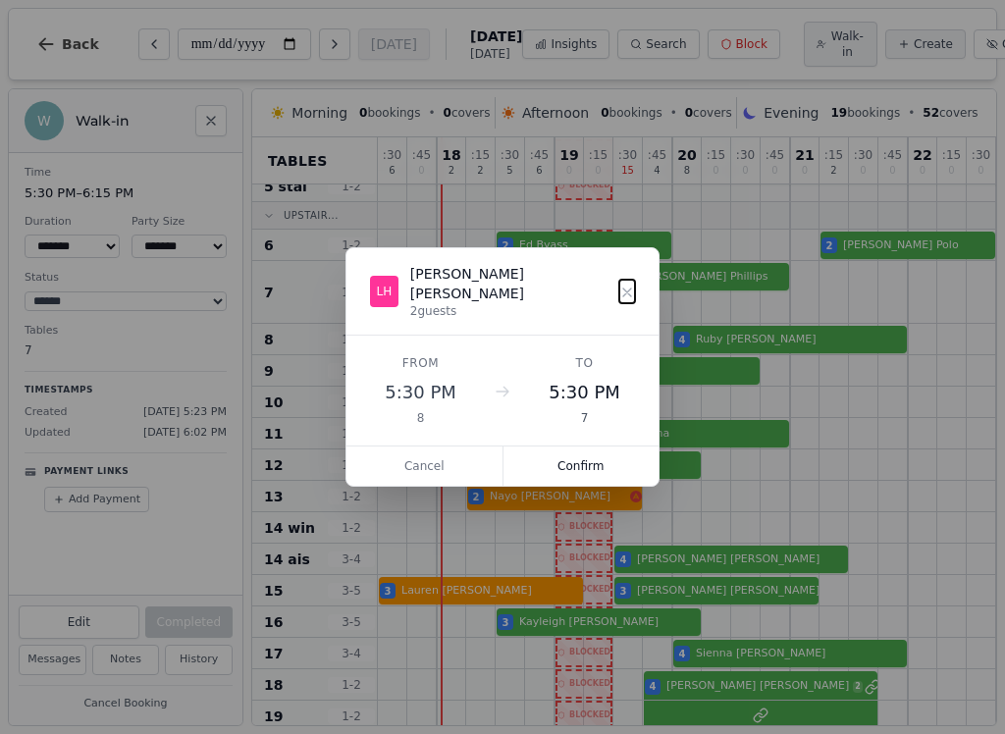
click at [567, 455] on button "Confirm" at bounding box center [582, 466] width 156 height 39
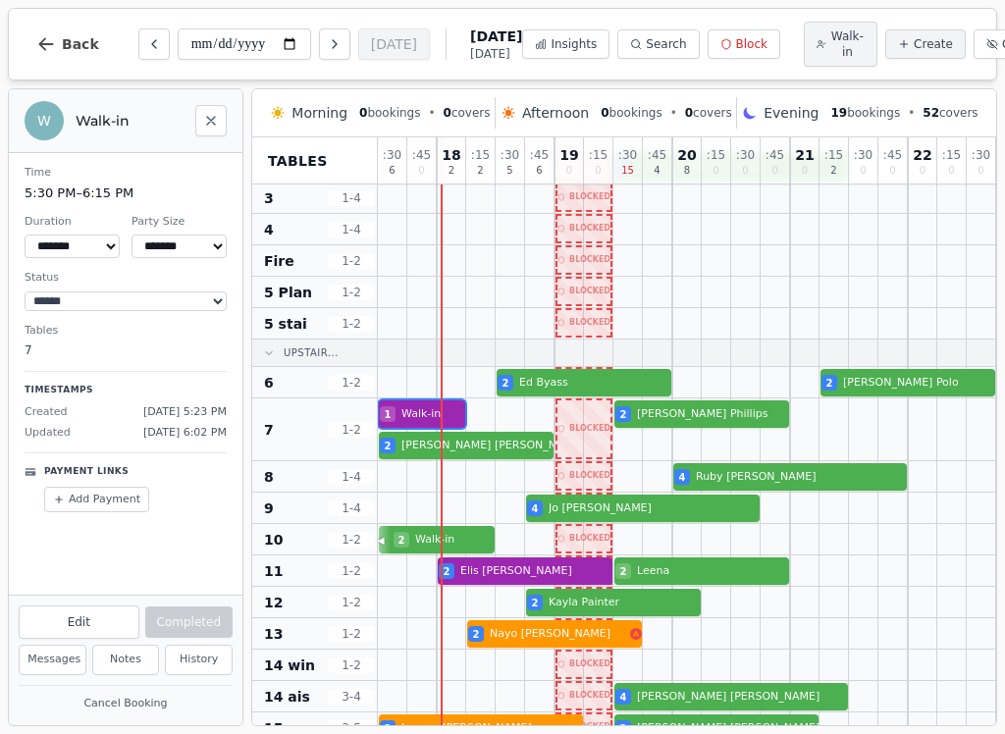
scroll to position [61, 0]
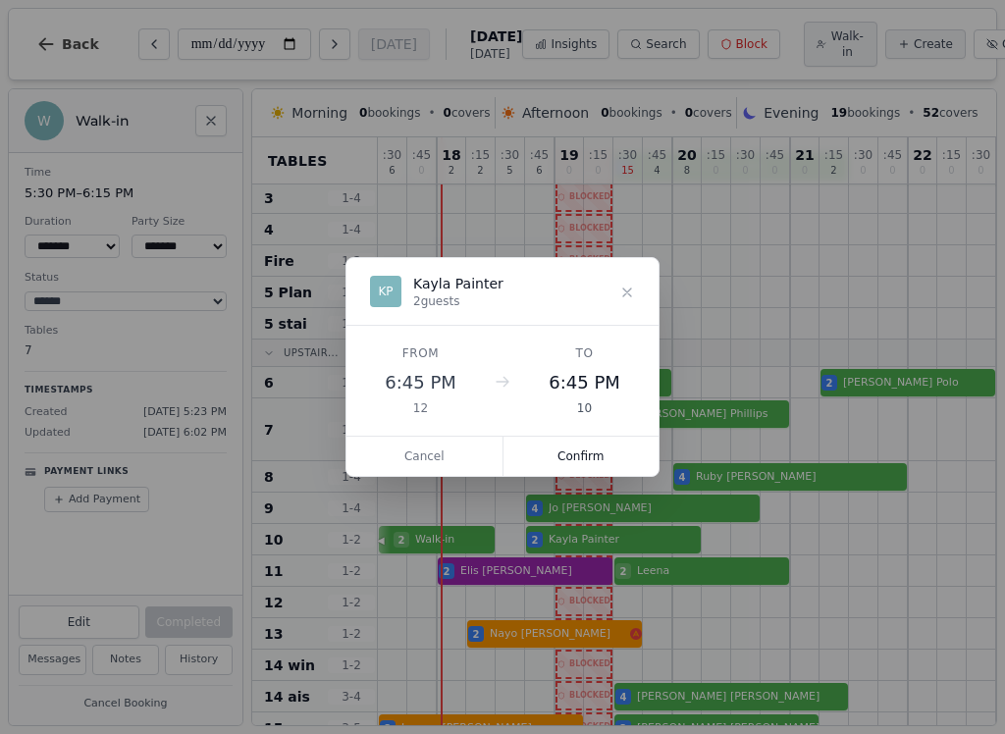
click at [600, 459] on button "Confirm" at bounding box center [582, 456] width 156 height 39
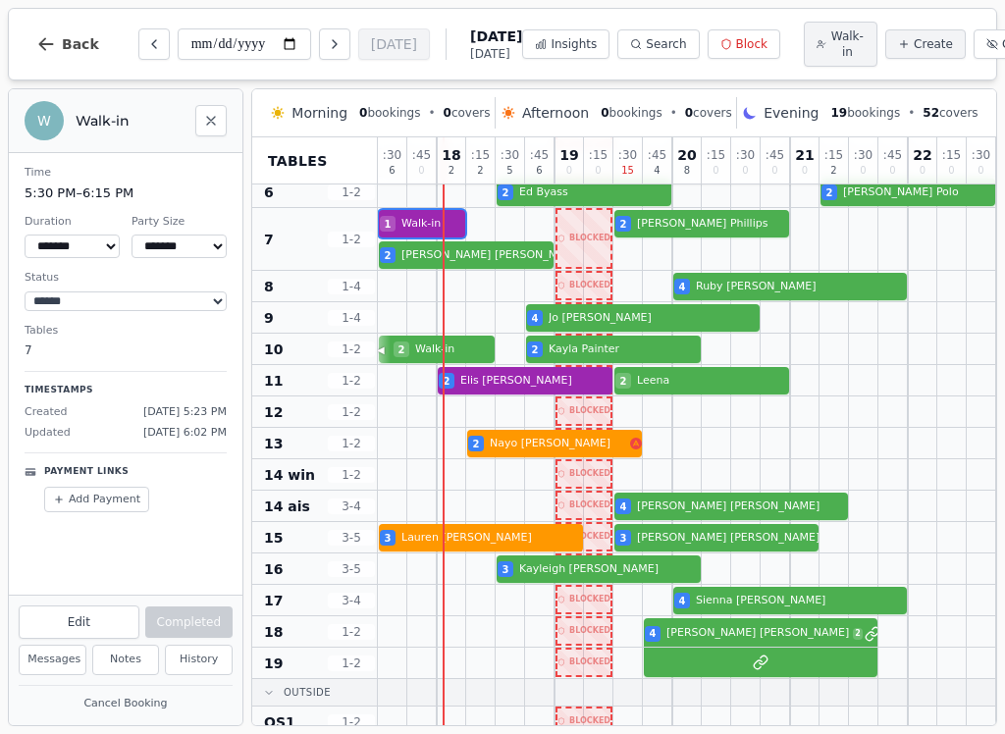
scroll to position [252, 0]
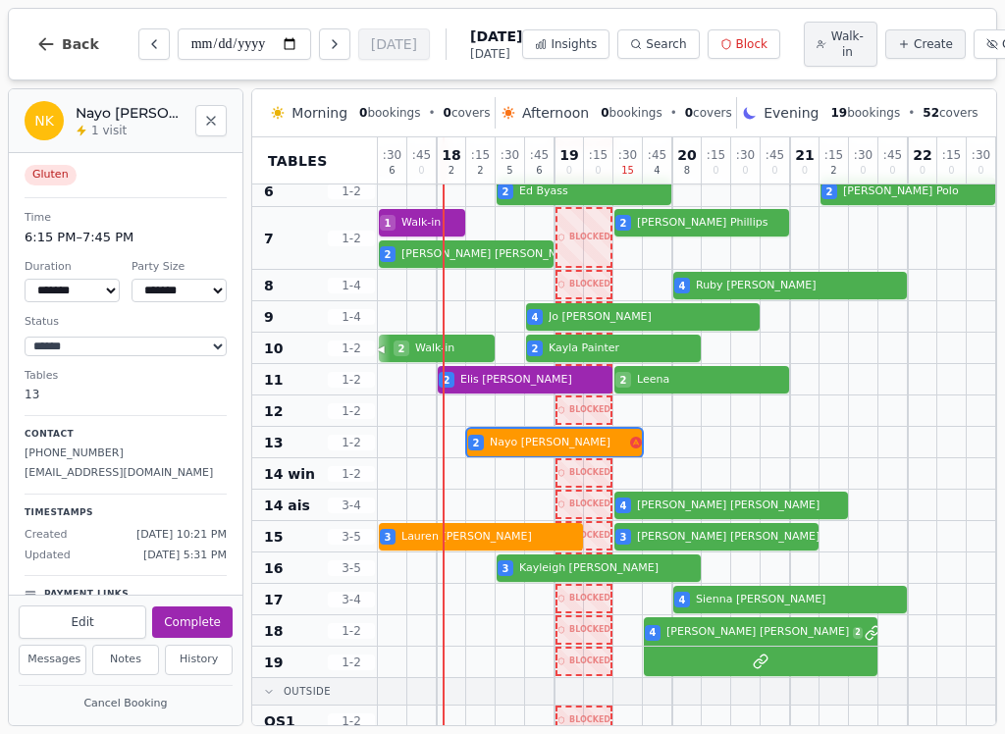
click at [521, 447] on div "2 Nayo Kirkpatrick" at bounding box center [717, 442] width 678 height 31
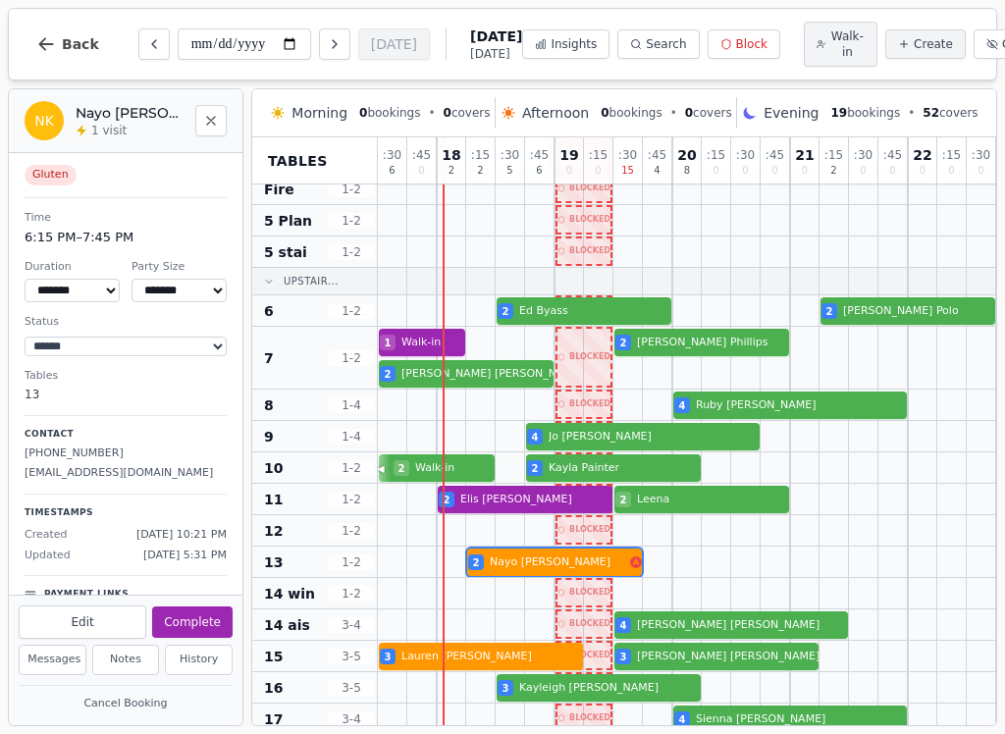
scroll to position [132, 0]
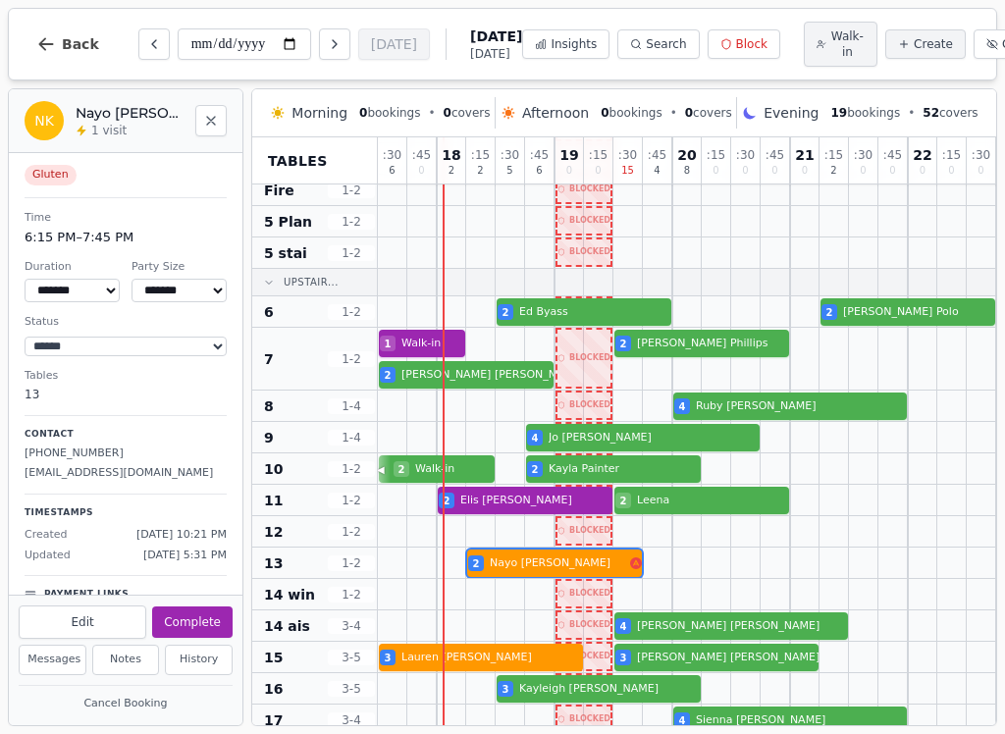
click at [469, 361] on div at bounding box center [480, 359] width 29 height 62
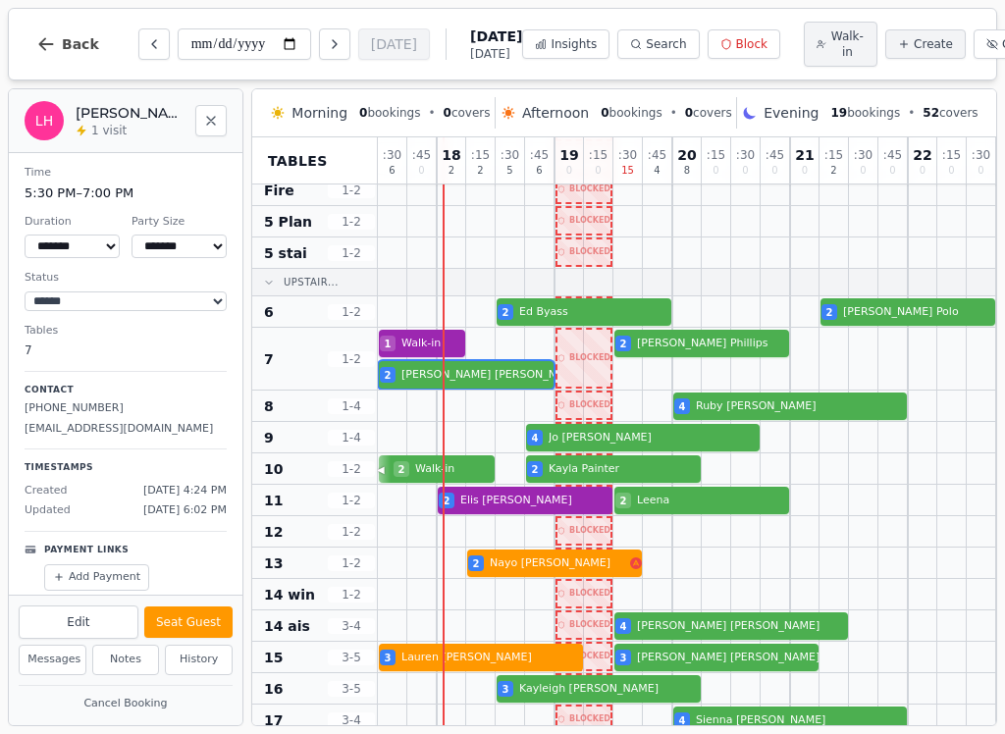
click at [187, 621] on button "Seat Guest" at bounding box center [188, 622] width 88 height 31
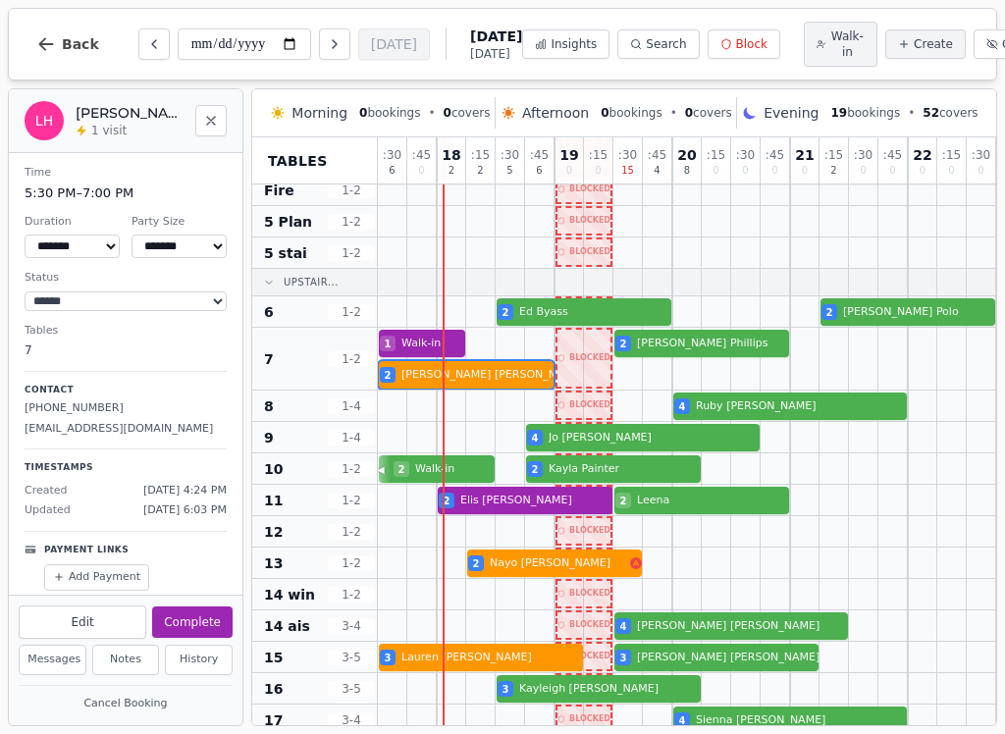
click at [831, 31] on span "Walk-in" at bounding box center [848, 43] width 34 height 31
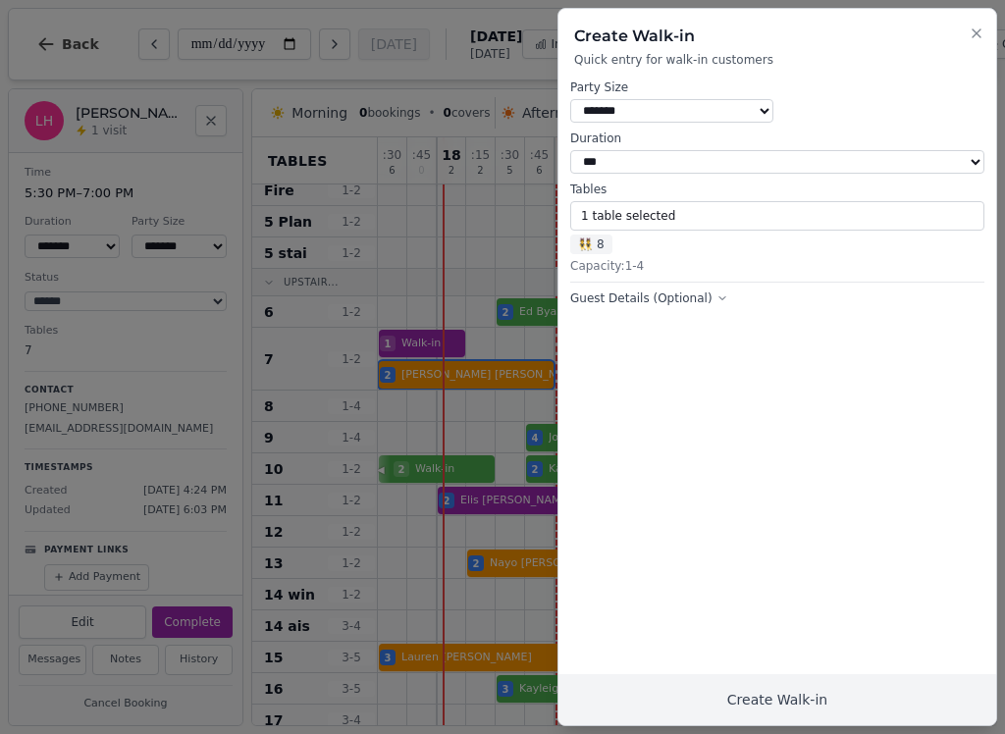
select select "*"
click at [582, 221] on button "1 table selected" at bounding box center [777, 215] width 414 height 29
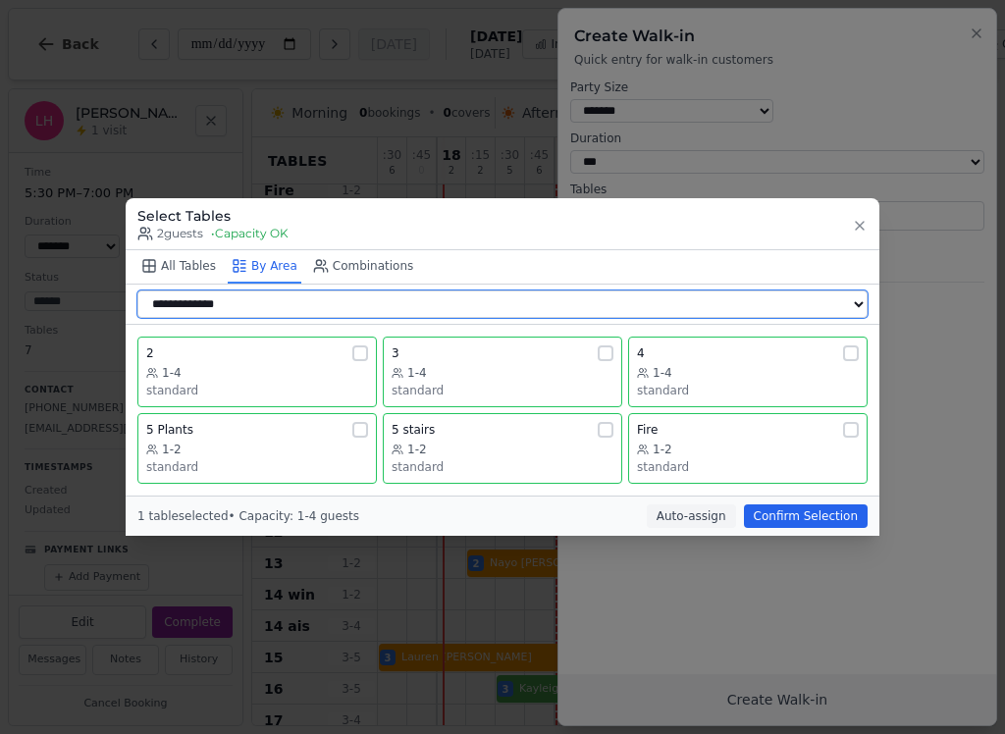
click at [215, 309] on select "**********" at bounding box center [502, 304] width 731 height 27
select select "**********"
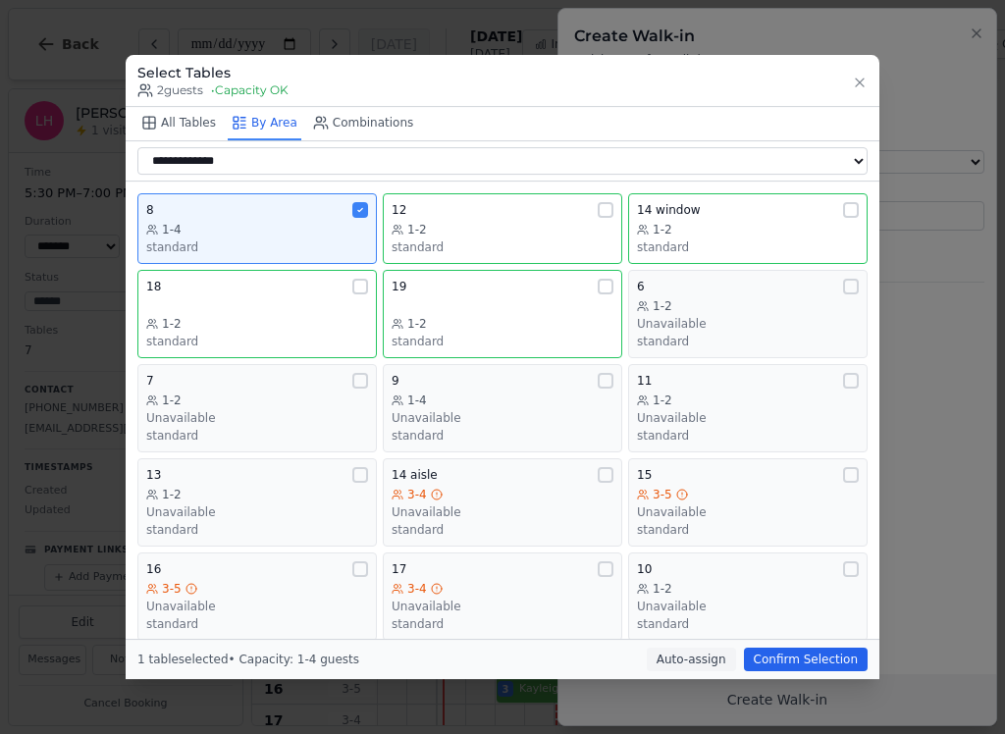
click at [339, 205] on div "8" at bounding box center [257, 210] width 222 height 16
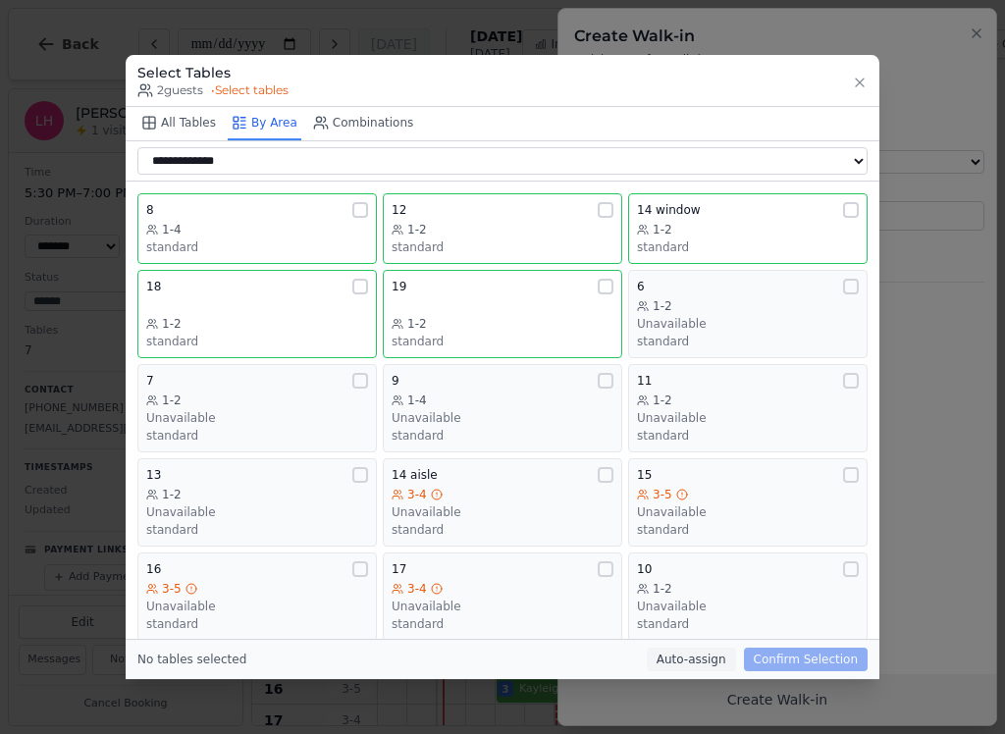
click at [566, 222] on div "1-2" at bounding box center [503, 230] width 222 height 16
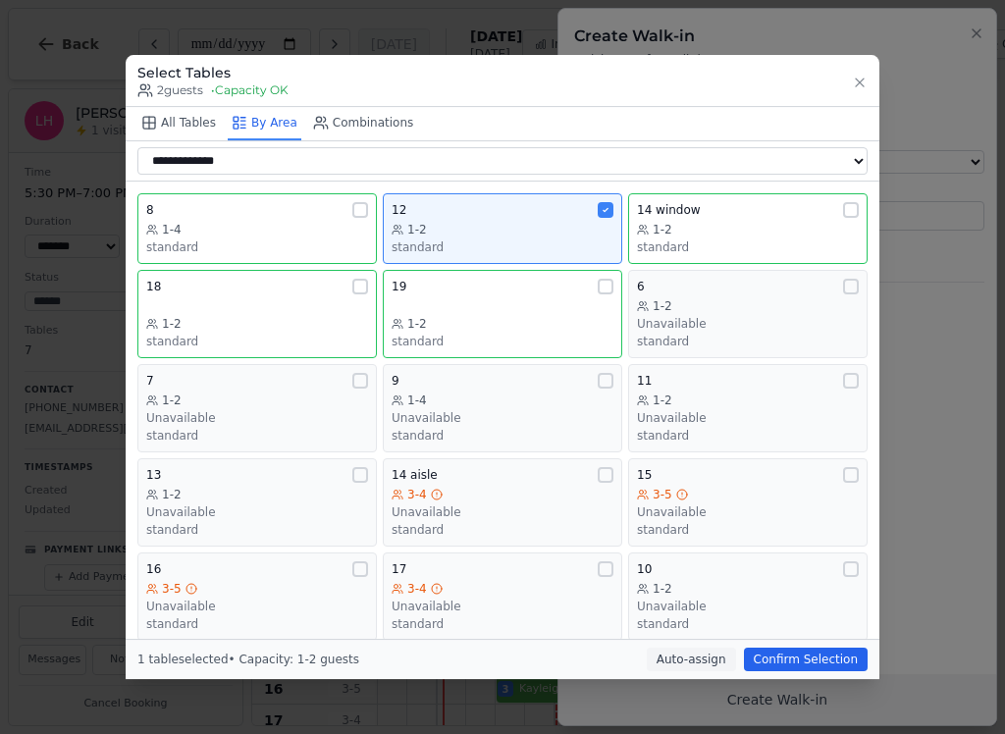
click at [790, 669] on button "Confirm Selection" at bounding box center [806, 660] width 124 height 24
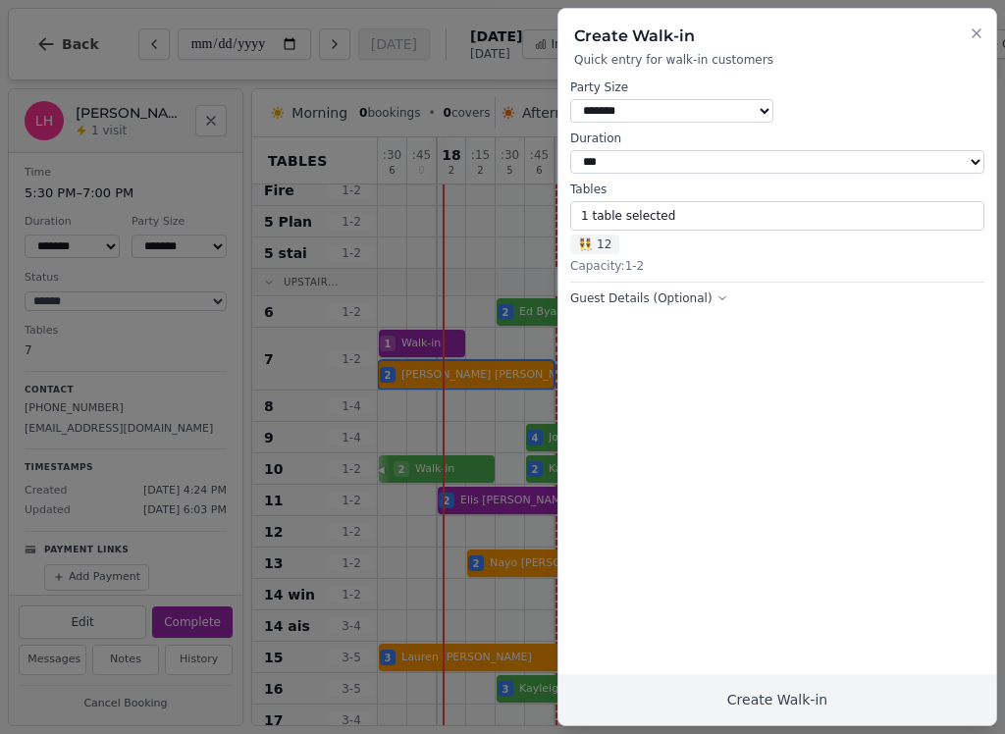
click at [791, 697] on button "Create Walk-in" at bounding box center [778, 700] width 438 height 51
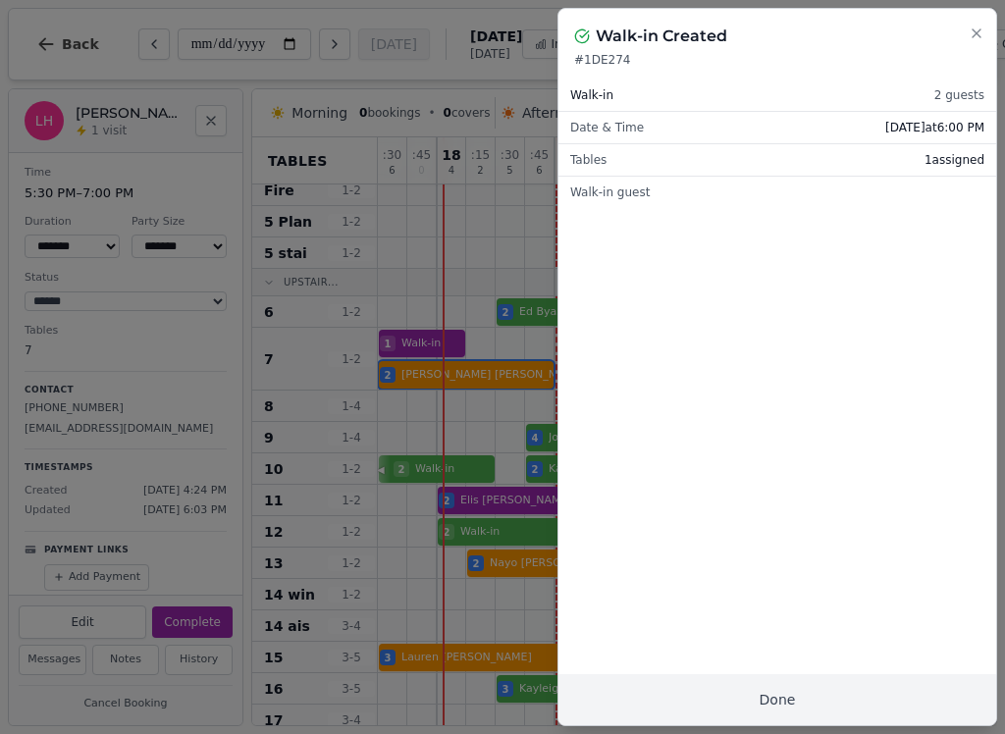
click at [793, 720] on button "Done" at bounding box center [778, 700] width 438 height 51
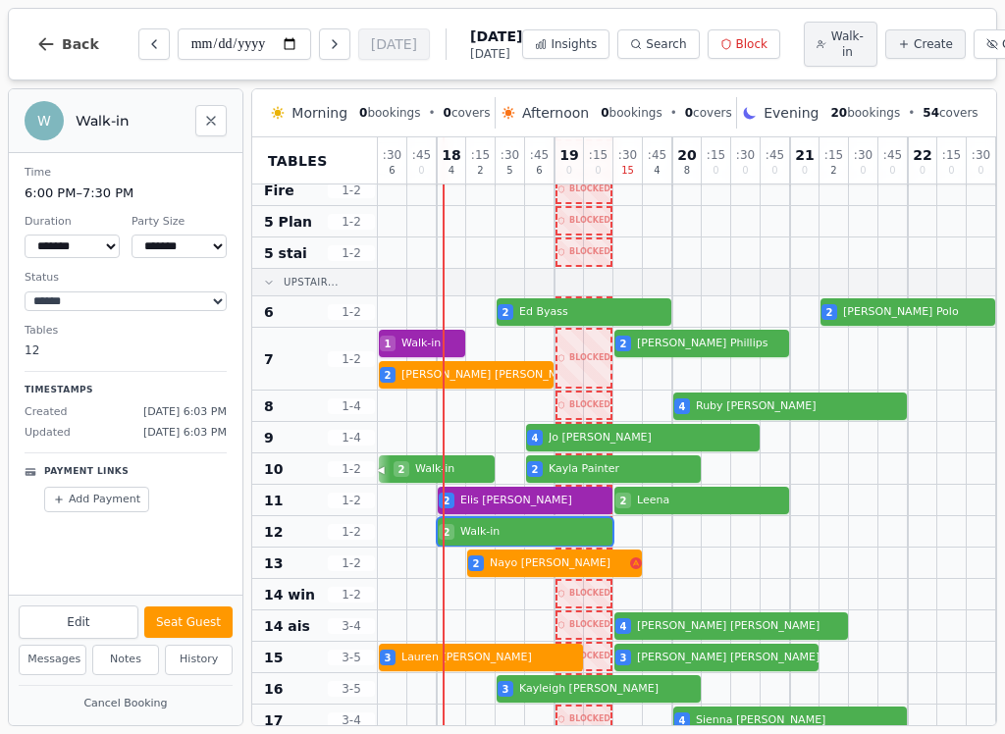
click at [496, 541] on div "2 Walk-in" at bounding box center [717, 531] width 678 height 31
click at [186, 624] on button "Seat Guest" at bounding box center [188, 622] width 88 height 31
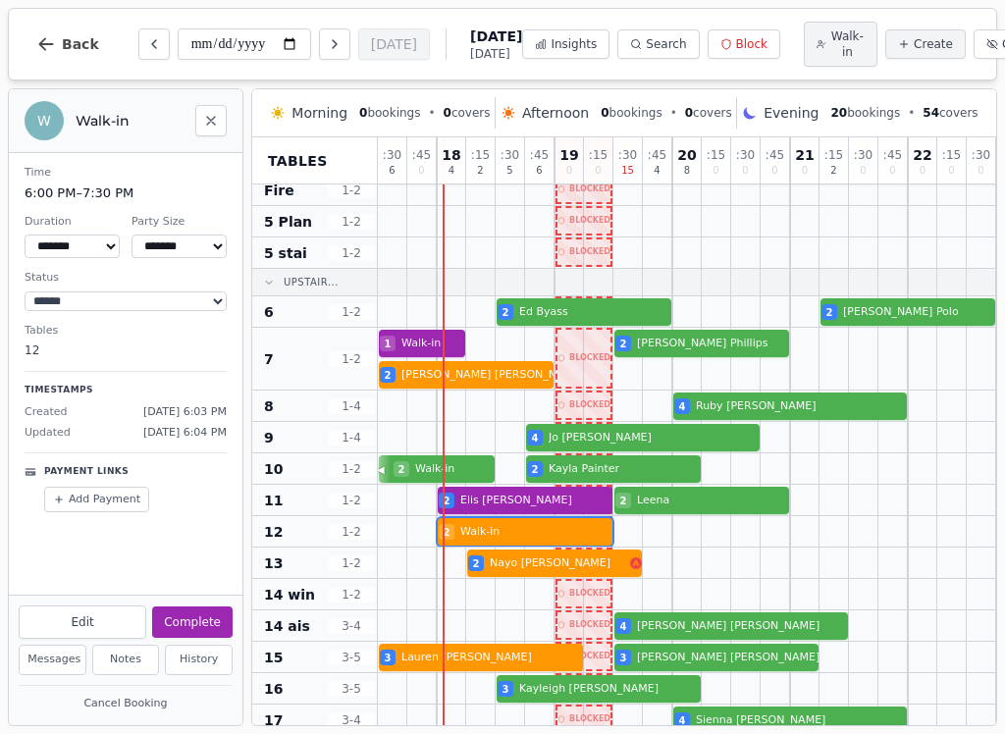
click at [883, 323] on div "2 Ed Byass 2 Francisco Polo" at bounding box center [717, 312] width 678 height 31
